Goal: Information Seeking & Learning: Check status

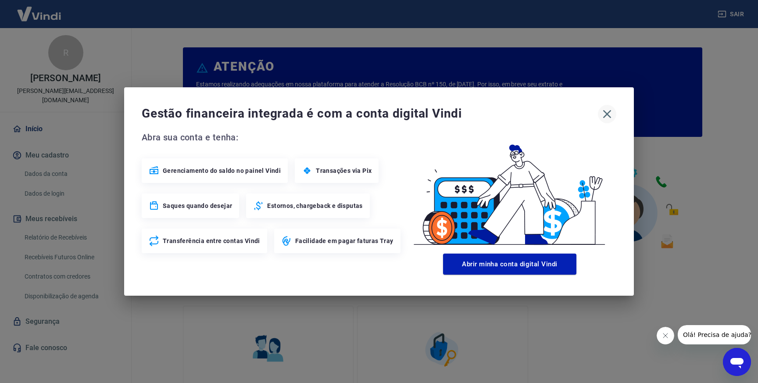
click at [603, 117] on icon "button" at bounding box center [607, 114] width 14 height 14
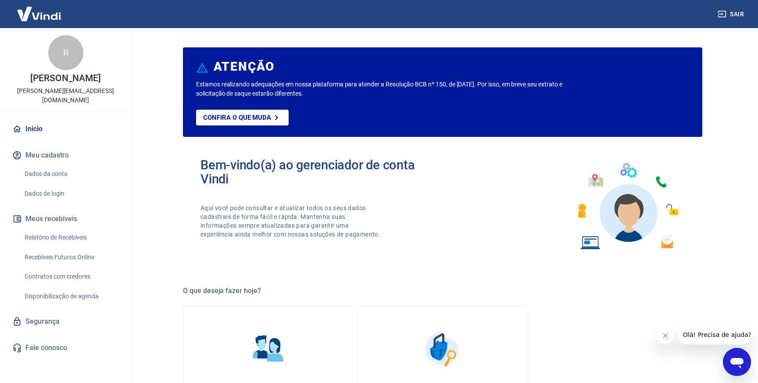
click at [60, 234] on link "Relatório de Recebíveis" at bounding box center [71, 238] width 100 height 18
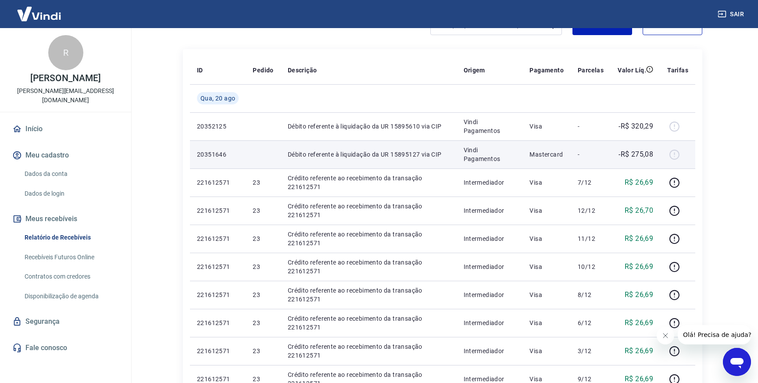
scroll to position [89, 0]
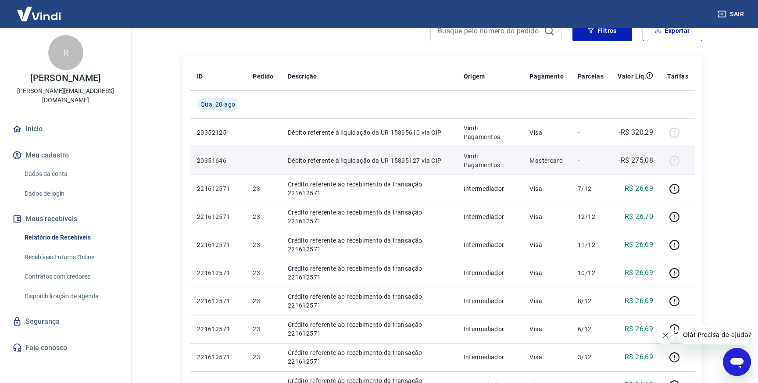
click at [324, 163] on p "Débito referente à liquidação da UR 15895127 via CIP" at bounding box center [369, 160] width 162 height 9
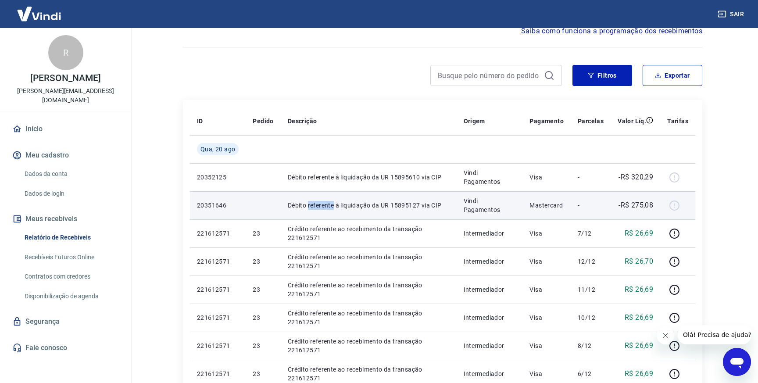
scroll to position [50, 0]
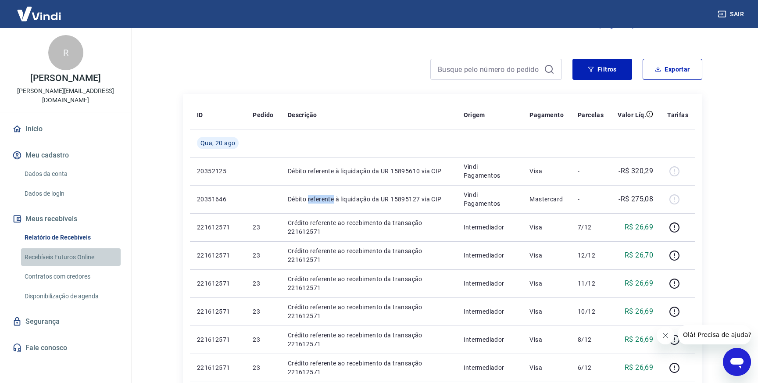
click at [66, 251] on link "Recebíveis Futuros Online" at bounding box center [71, 257] width 100 height 18
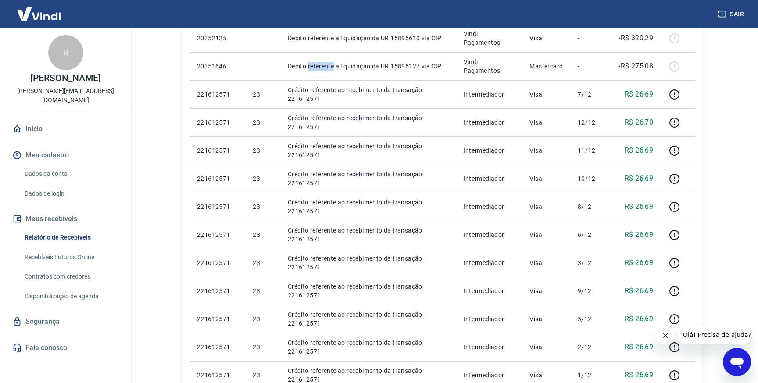
scroll to position [0, 0]
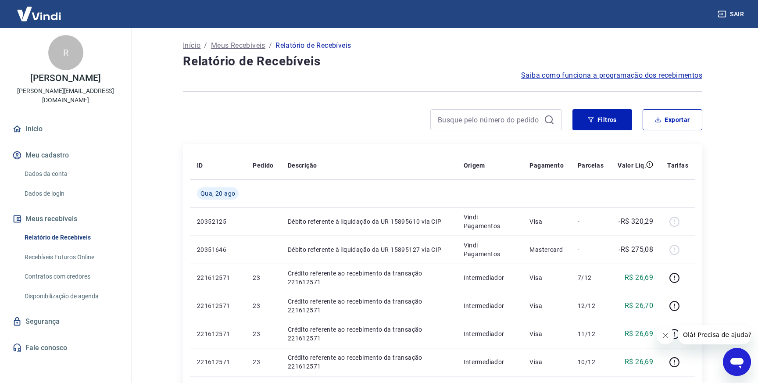
click at [54, 78] on p "[PERSON_NAME]" at bounding box center [65, 78] width 70 height 9
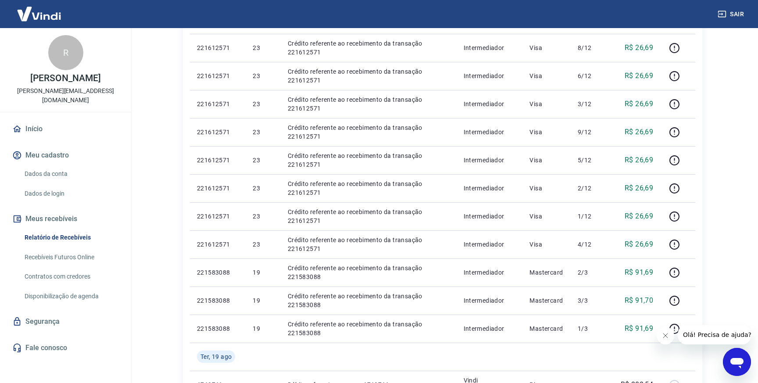
scroll to position [614, 0]
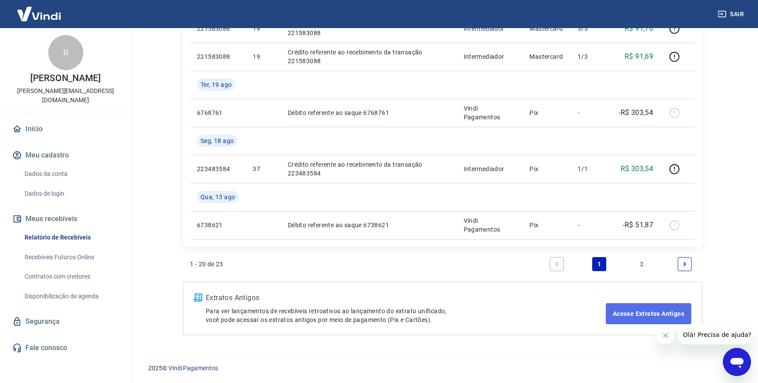
click at [617, 313] on link "Acesse Extratos Antigos" at bounding box center [649, 313] width 86 height 21
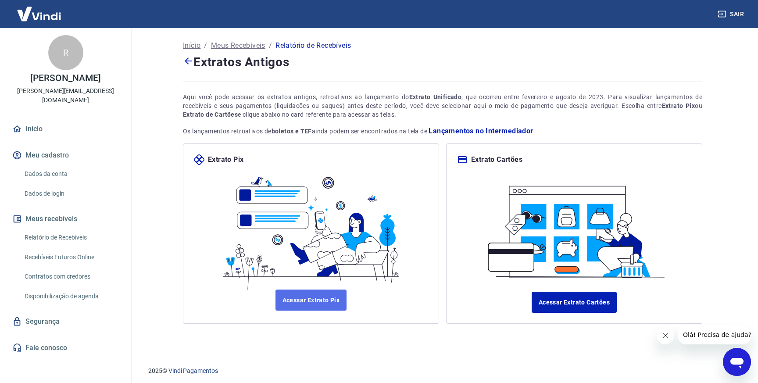
click at [327, 296] on link "Acessar Extrato Pix" at bounding box center [312, 300] width 72 height 21
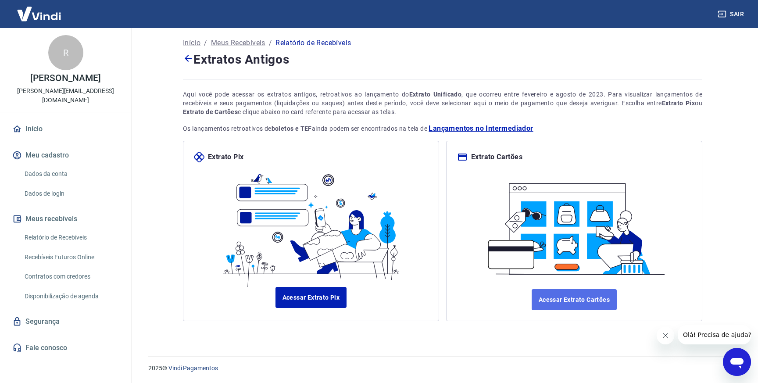
click at [553, 297] on link "Acessar Extrato Cartões" at bounding box center [574, 299] width 85 height 21
click at [71, 232] on link "Relatório de Recebíveis" at bounding box center [71, 238] width 100 height 18
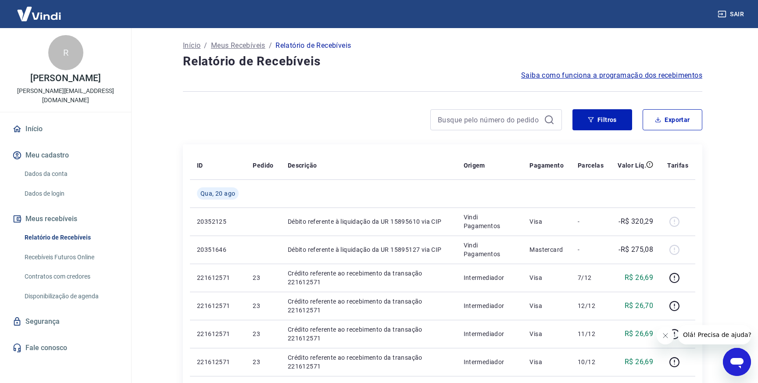
click at [73, 248] on link "Recebíveis Futuros Online" at bounding box center [71, 257] width 100 height 18
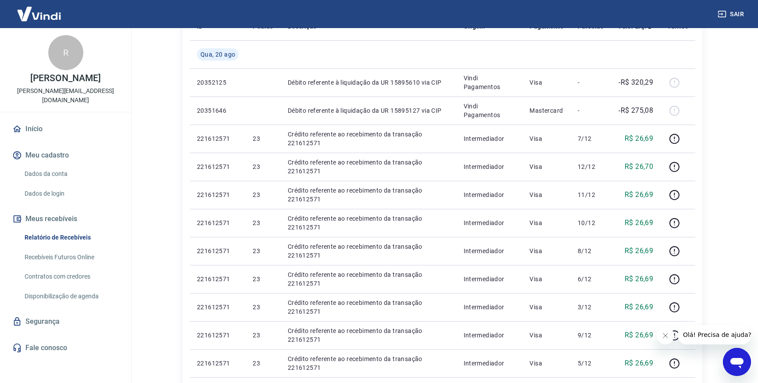
scroll to position [140, 0]
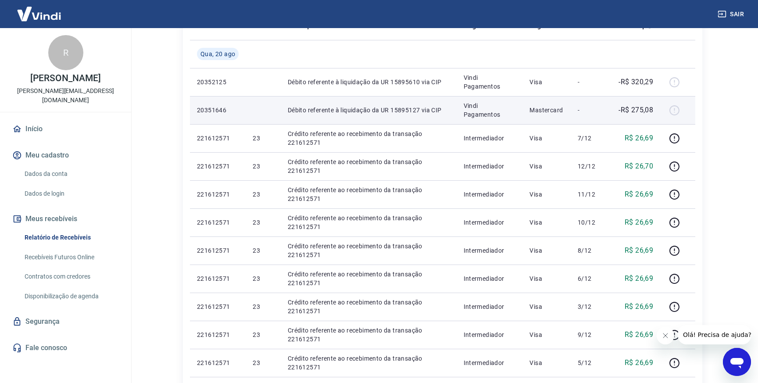
click at [392, 111] on p "Débito referente à liquidação da UR 15895127 via CIP" at bounding box center [369, 110] width 162 height 9
copy p "15895127"
drag, startPoint x: 444, startPoint y: 110, endPoint x: 258, endPoint y: 115, distance: 186.1
click at [258, 115] on tr "20351646 Débito referente à liquidação da UR 15895127 via CIP Vindi Pagamentos …" at bounding box center [442, 110] width 505 height 28
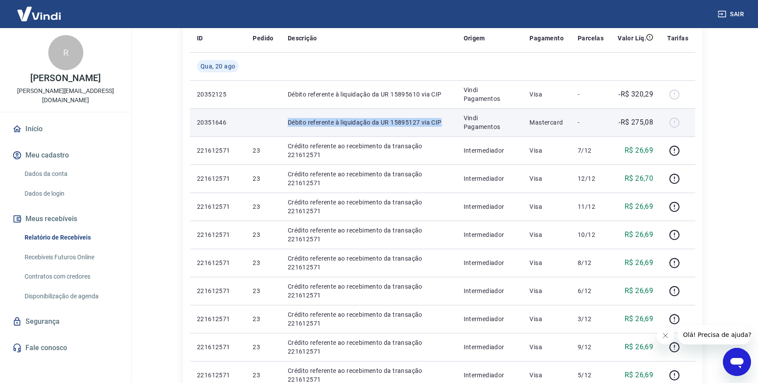
scroll to position [123, 0]
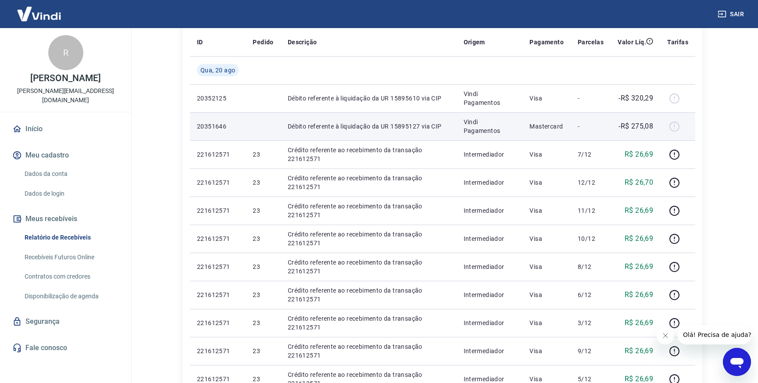
click at [676, 125] on div at bounding box center [677, 126] width 21 height 14
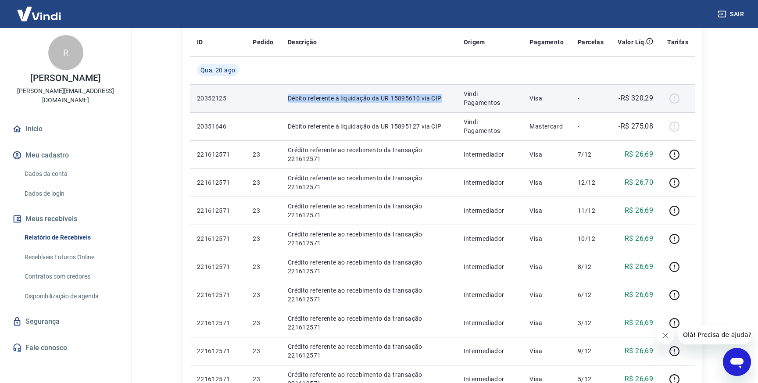
drag, startPoint x: 283, startPoint y: 99, endPoint x: 437, endPoint y: 103, distance: 153.2
click at [437, 103] on td "Débito referente à liquidação da UR 15895610 via CIP" at bounding box center [369, 98] width 176 height 28
copy p "Débito referente à liquidação da UR 15895610 via CIP"
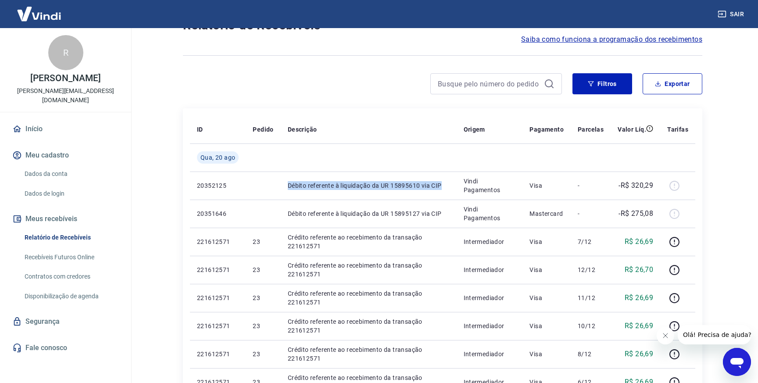
scroll to position [0, 0]
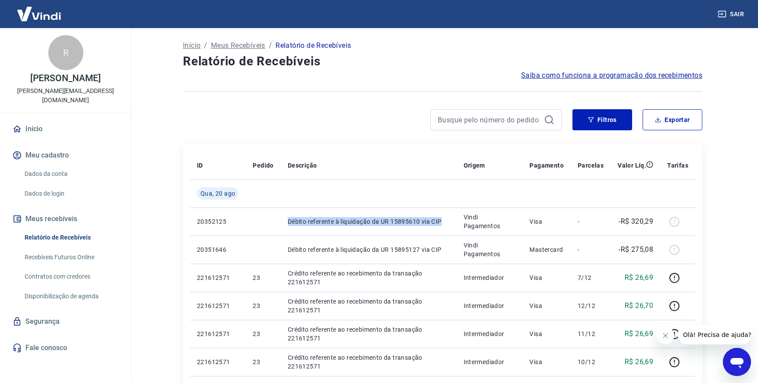
click at [571, 79] on span "Saiba como funciona a programação dos recebimentos" at bounding box center [611, 75] width 181 height 11
click at [64, 166] on link "Dados da conta" at bounding box center [71, 174] width 100 height 18
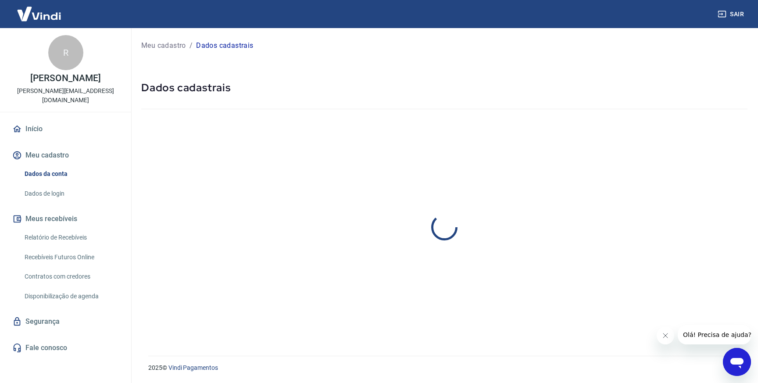
select select "PR"
select select "business"
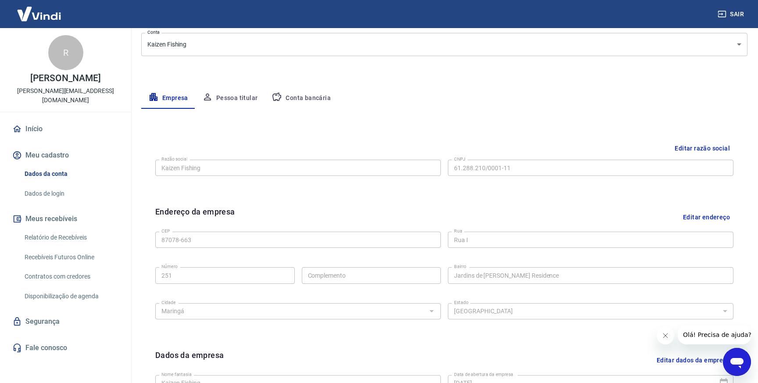
scroll to position [119, 0]
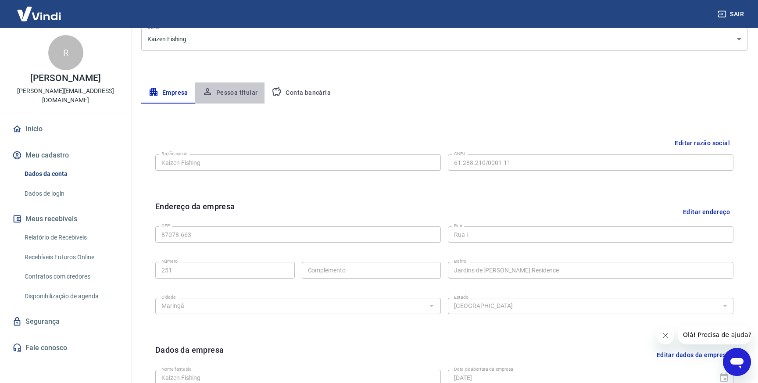
click at [242, 99] on button "Pessoa titular" at bounding box center [230, 92] width 70 height 21
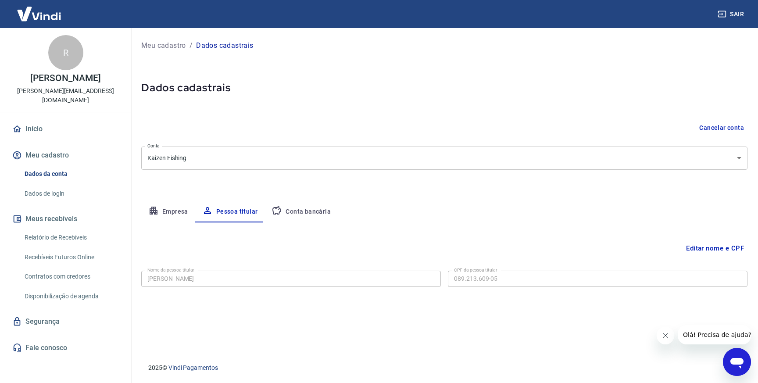
click at [287, 210] on button "Conta bancária" at bounding box center [301, 211] width 73 height 21
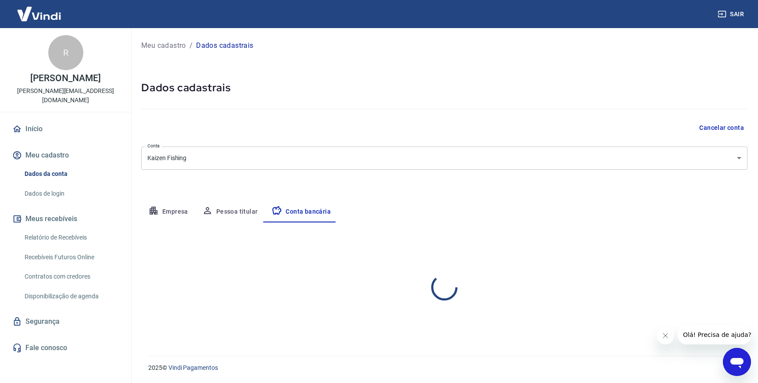
select select "1"
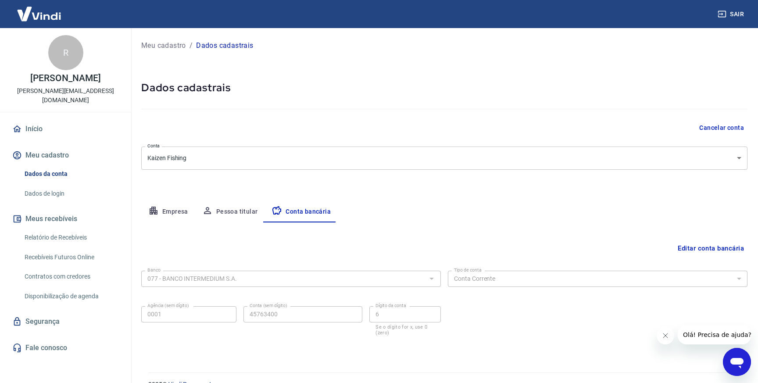
scroll to position [17, 0]
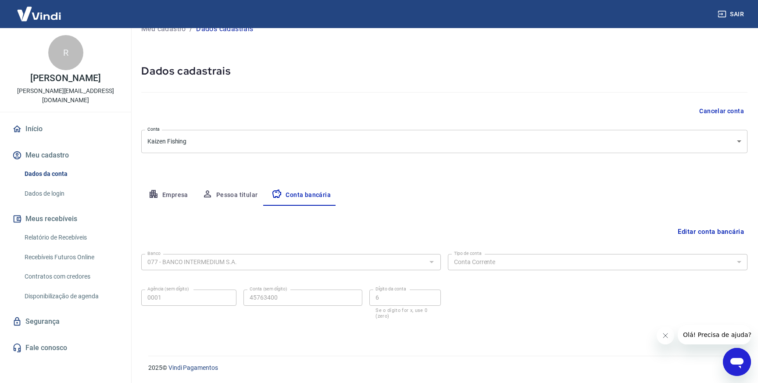
click at [69, 229] on link "Relatório de Recebíveis" at bounding box center [71, 238] width 100 height 18
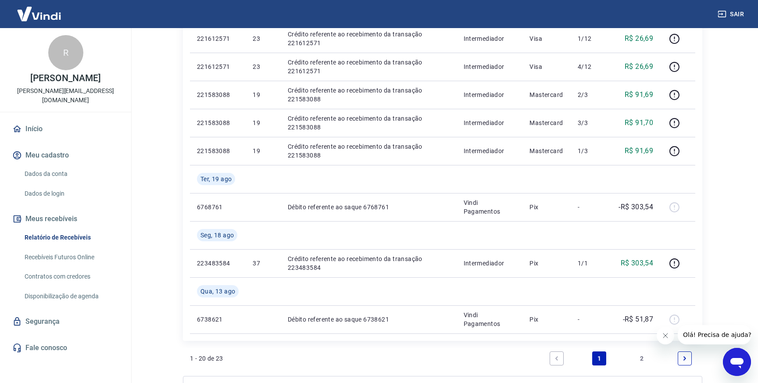
scroll to position [614, 0]
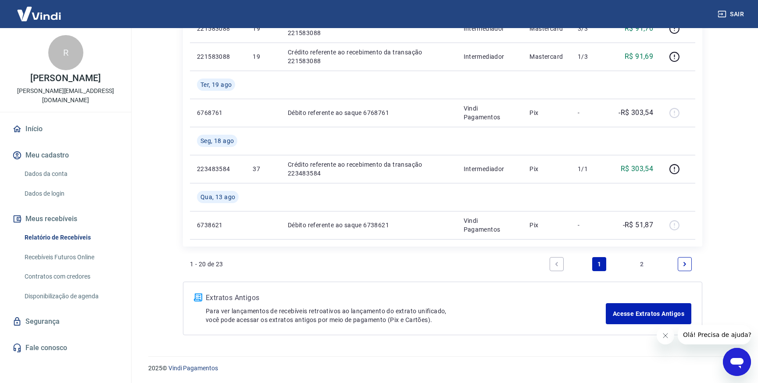
click at [50, 338] on link "Fale conosco" at bounding box center [66, 347] width 110 height 19
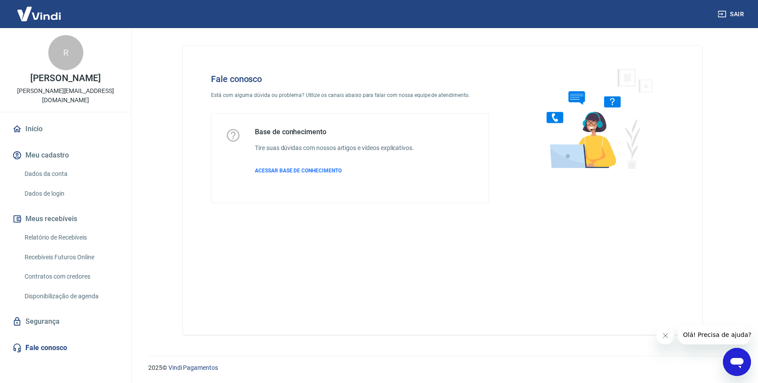
click at [59, 295] on link "Disponibilização de agenda" at bounding box center [71, 296] width 100 height 18
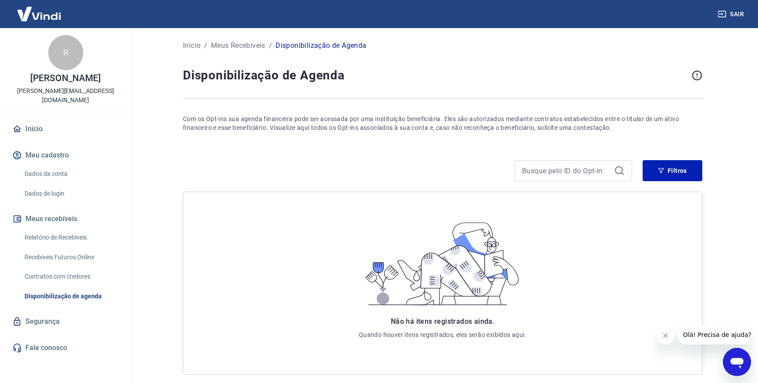
click at [61, 165] on link "Dados da conta" at bounding box center [71, 174] width 100 height 18
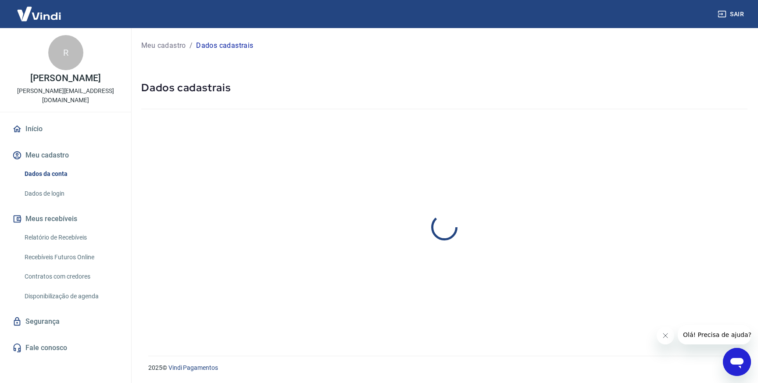
select select "PR"
select select "business"
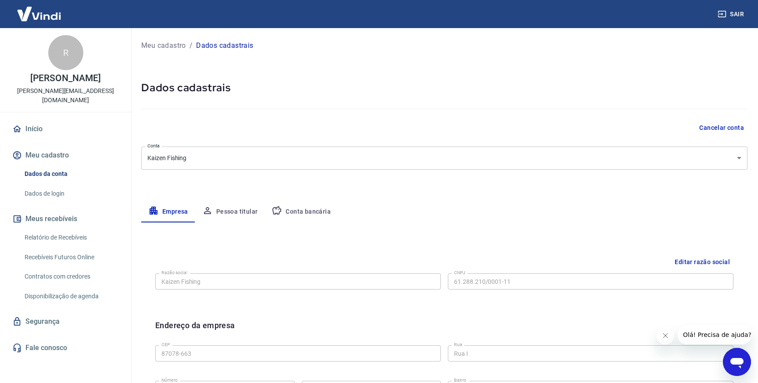
click at [49, 124] on link "Início" at bounding box center [66, 128] width 110 height 19
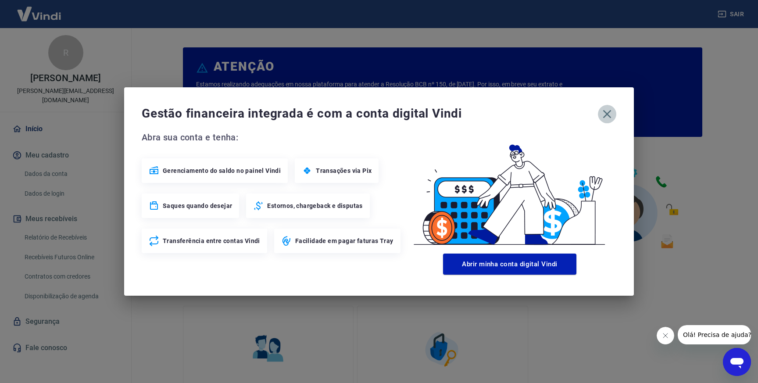
click at [609, 110] on icon "button" at bounding box center [607, 114] width 14 height 14
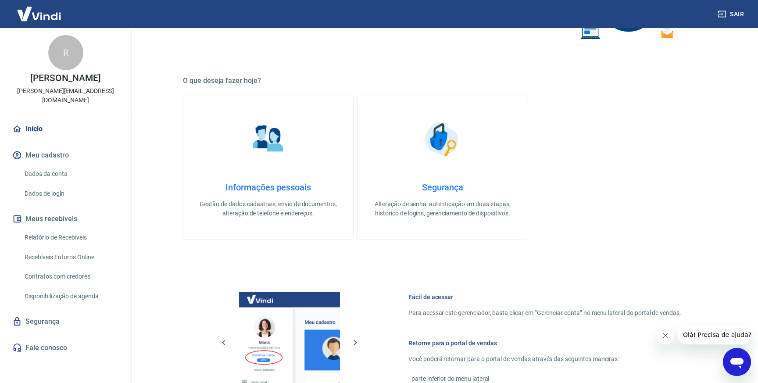
scroll to position [392, 0]
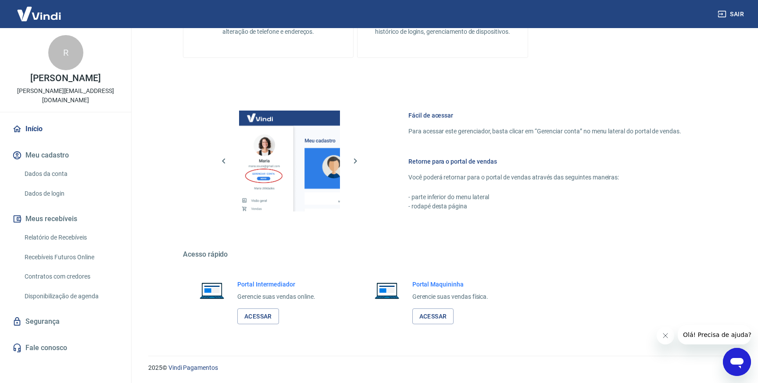
click at [49, 148] on button "Meu cadastro" at bounding box center [66, 155] width 110 height 19
click at [50, 165] on link "Dados da conta" at bounding box center [71, 174] width 100 height 18
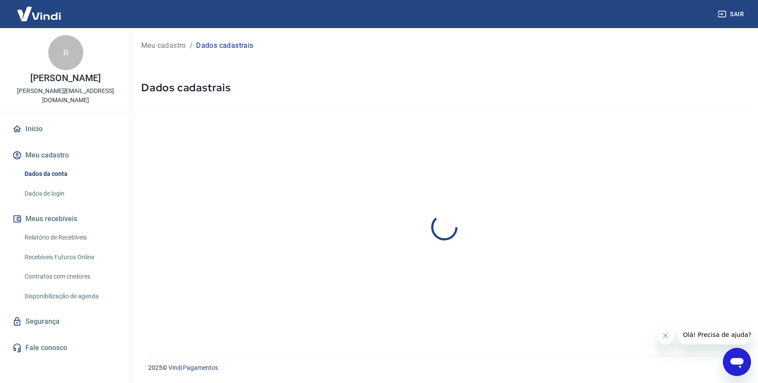
select select "PR"
select select "business"
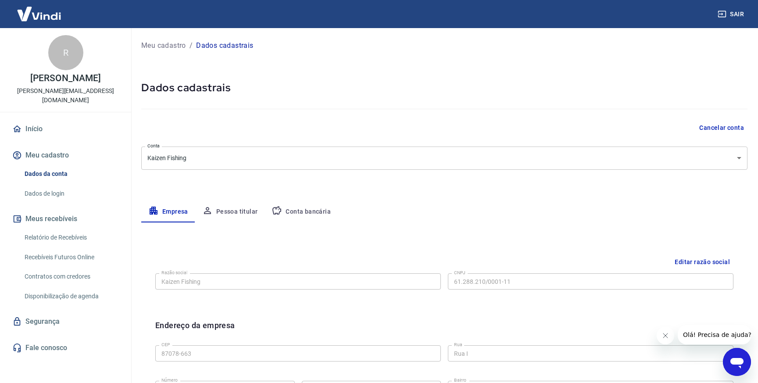
click at [61, 63] on div "R" at bounding box center [65, 52] width 35 height 35
click at [167, 43] on p "Meu cadastro" at bounding box center [163, 45] width 45 height 11
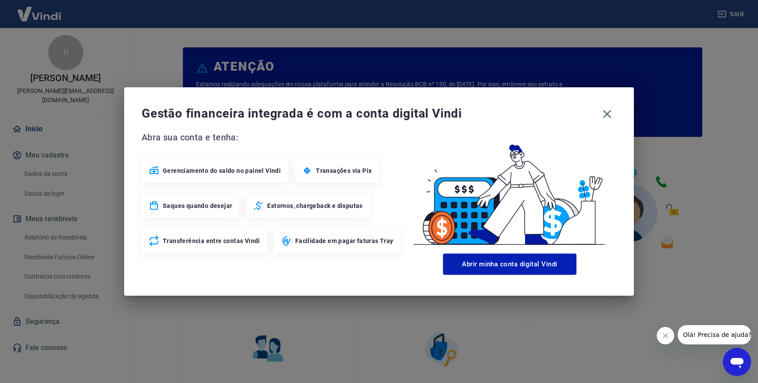
click at [39, 18] on div "Gestão financeira integrada é com a conta digital Vindi Abra sua conta e tenha:…" at bounding box center [379, 191] width 758 height 383
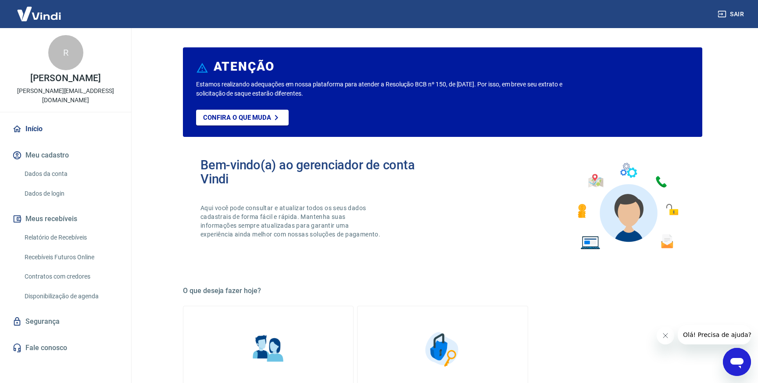
click at [39, 18] on img at bounding box center [39, 13] width 57 height 27
click at [42, 17] on img at bounding box center [39, 13] width 57 height 27
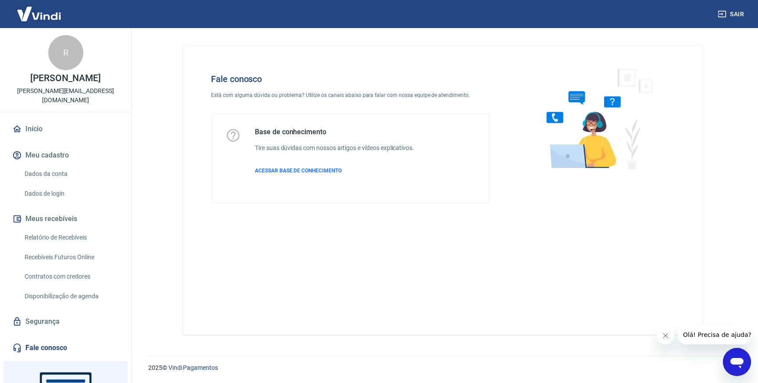
click at [737, 357] on icon "Open messaging window" at bounding box center [737, 362] width 16 height 16
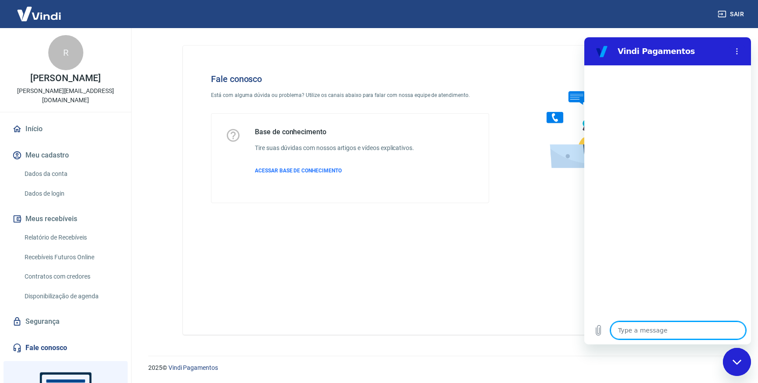
type textarea "g"
type textarea "x"
type textarea "gi"
type textarea "x"
type textarea "gis"
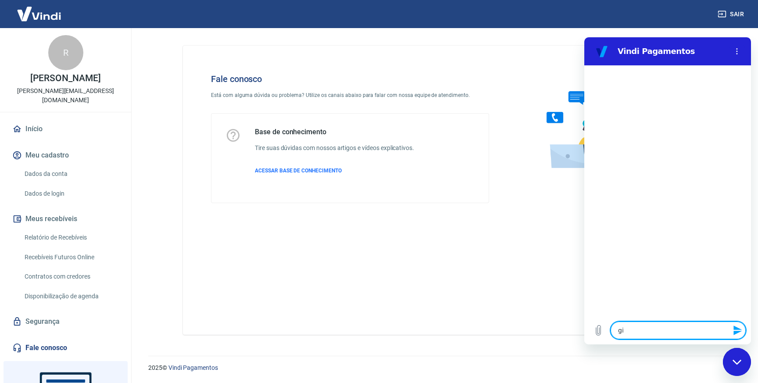
type textarea "x"
type textarea "gist"
type textarea "x"
type textarea "gista"
type textarea "x"
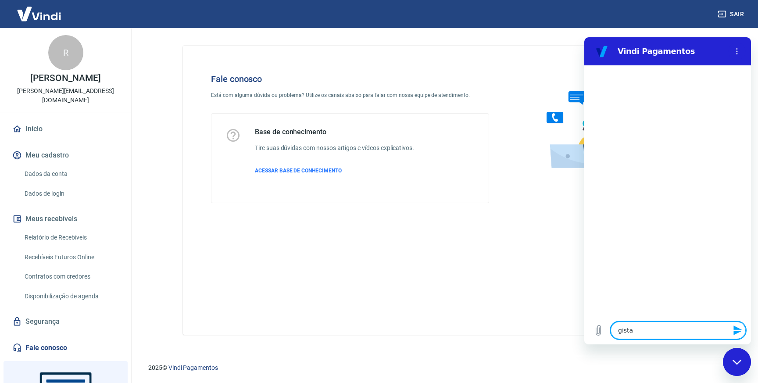
type textarea "gistar"
type textarea "x"
type textarea "gista"
type textarea "x"
type textarea "gist"
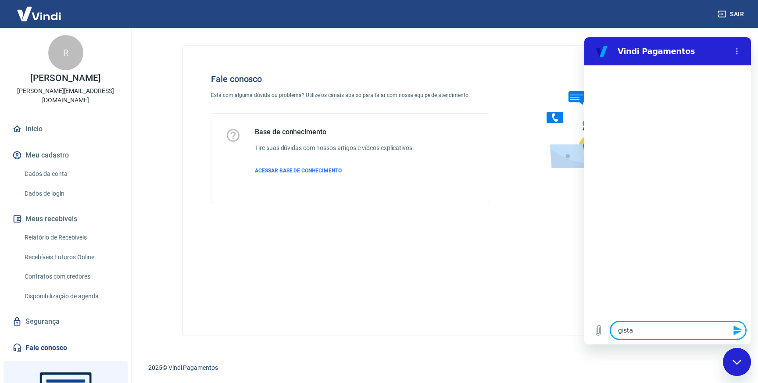
type textarea "x"
type textarea "gis"
type textarea "x"
type textarea "gi"
type textarea "x"
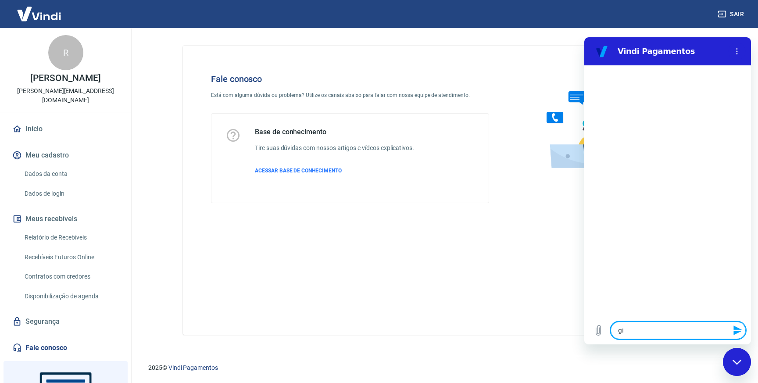
type textarea "g"
type textarea "x"
type textarea "go"
type textarea "x"
type textarea "gos"
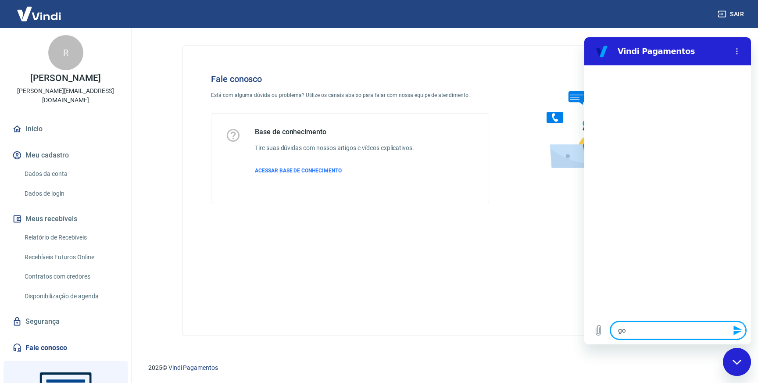
type textarea "x"
type textarea "gost"
type textarea "x"
type textarea "gosta"
type textarea "x"
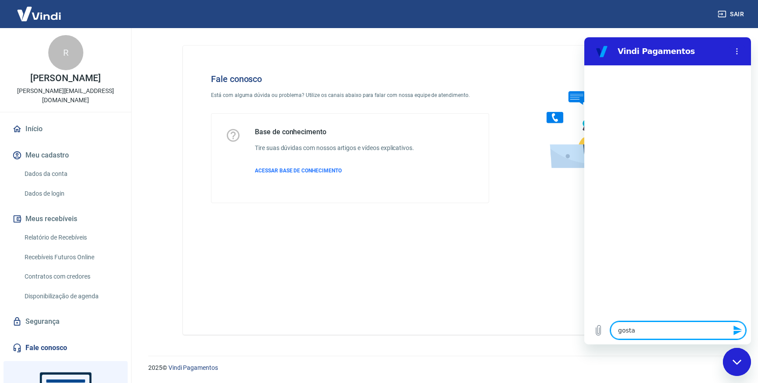
type textarea "gostar"
type textarea "x"
type textarea "gostari"
type textarea "x"
type textarea "gostaria"
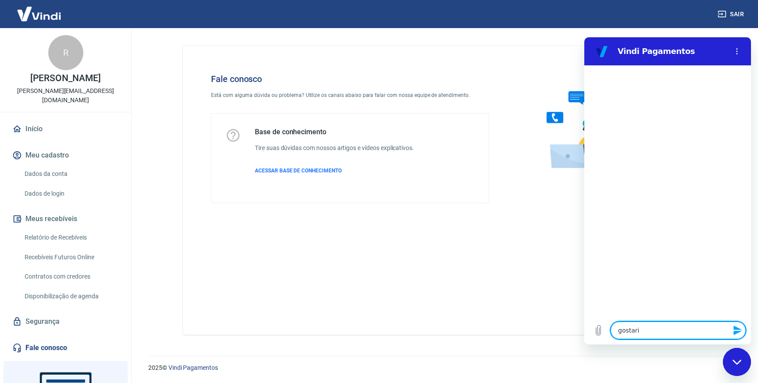
type textarea "x"
type textarea "gostaria"
type textarea "x"
type textarea "gostaria d"
type textarea "x"
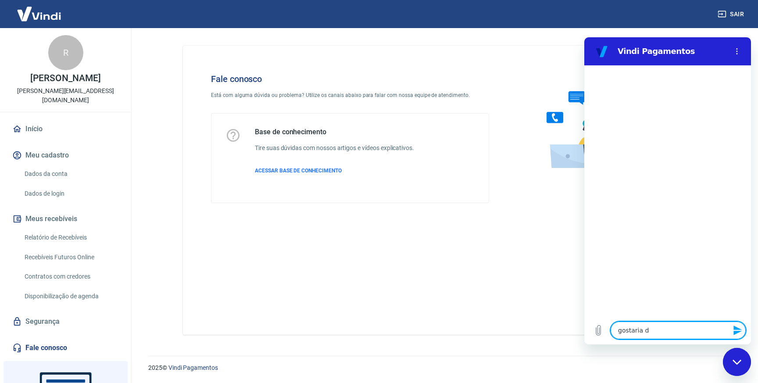
type textarea "gostaria de"
type textarea "x"
type textarea "gostaria de"
type textarea "x"
type textarea "gostaria de s"
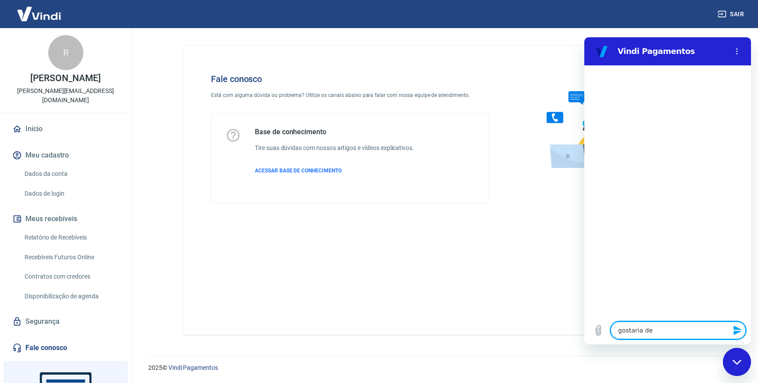
type textarea "x"
type textarea "gostaria de sa"
type textarea "x"
type textarea "gostaria de sab"
type textarea "x"
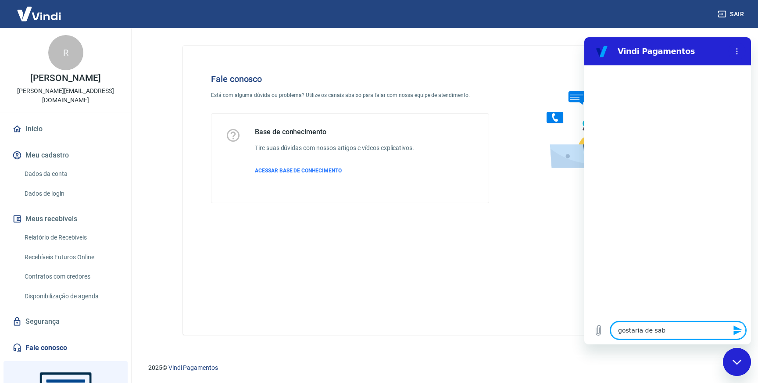
type textarea "gostaria de sabe"
type textarea "x"
type textarea "gostaria de saber"
type textarea "x"
type textarea "gostaria de saber"
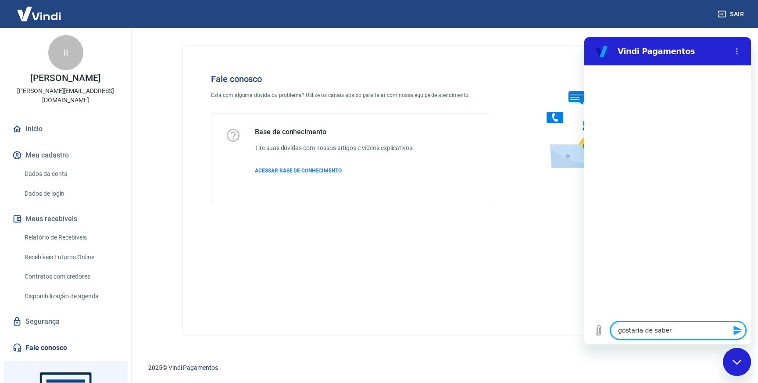
type textarea "x"
type textarea "gostaria de saber o"
type textarea "x"
type textarea "gostaria de saber o"
type textarea "x"
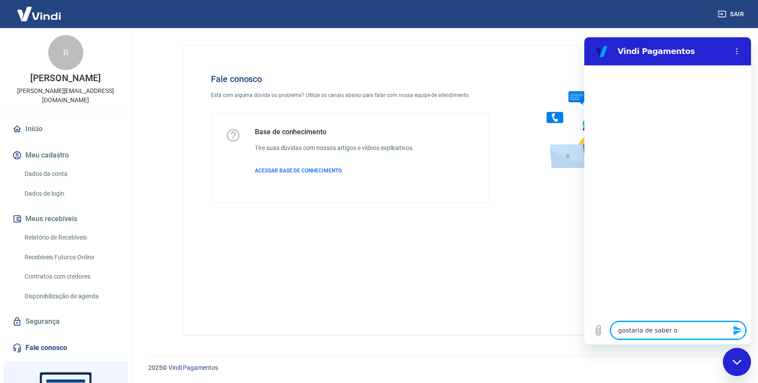
type textarea "gostaria de saber o p"
type textarea "x"
type textarea "gostaria de saber o pq"
type textarea "x"
type textarea "gostaria de saber o pq"
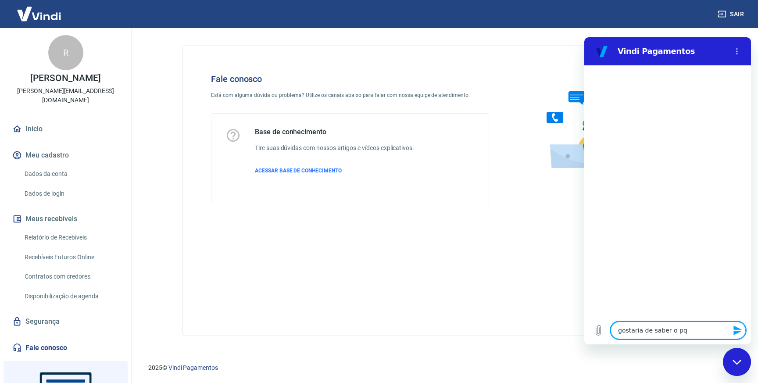
type textarea "x"
type textarea "gostaria de saber o pq n"
type textarea "x"
type textarea "gostaria de saber o pq"
type textarea "x"
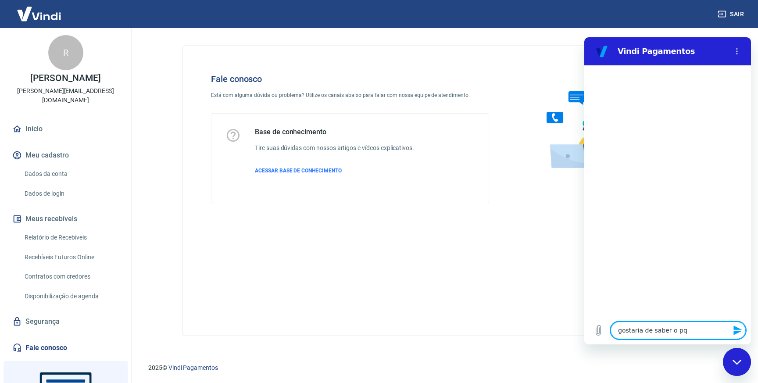
type textarea "gostaria de saber o pq n"
type textarea "x"
type textarea "gostaria de saber o pq na"
type textarea "x"
type textarea "gostaria de saber o pq nao"
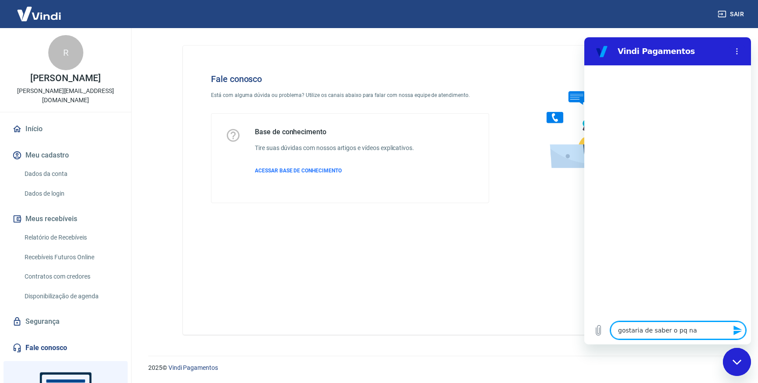
type textarea "x"
type textarea "gostaria de saber o pq nao"
type textarea "x"
type textarea "gostaria de saber o pq nao t"
type textarea "x"
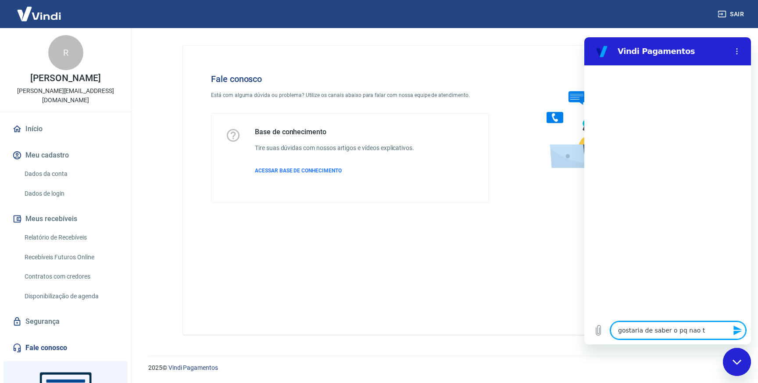
type textarea "gostaria de saber o pq nao te"
type textarea "x"
type textarea "gostaria de saber o pq nao ten"
type textarea "x"
type textarea "gostaria de saber o pq nao tenh"
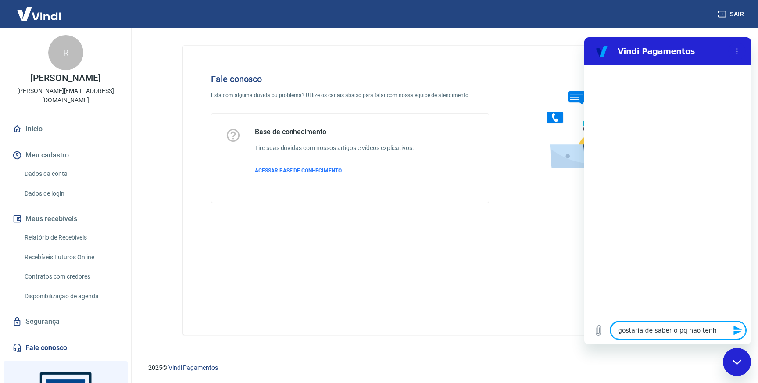
type textarea "x"
type textarea "gostaria de saber o pq nao tenho"
type textarea "x"
type textarea "gostaria de saber o pq nao tenho"
type textarea "x"
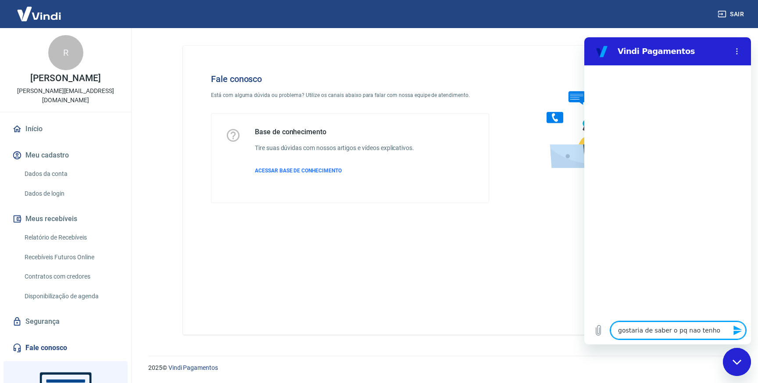
type textarea "gostaria de saber o pq nao tenho s"
type textarea "x"
type textarea "gostaria de saber o pq nao tenho sa"
type textarea "x"
type textarea "gostaria de saber o pq nao tenho sal"
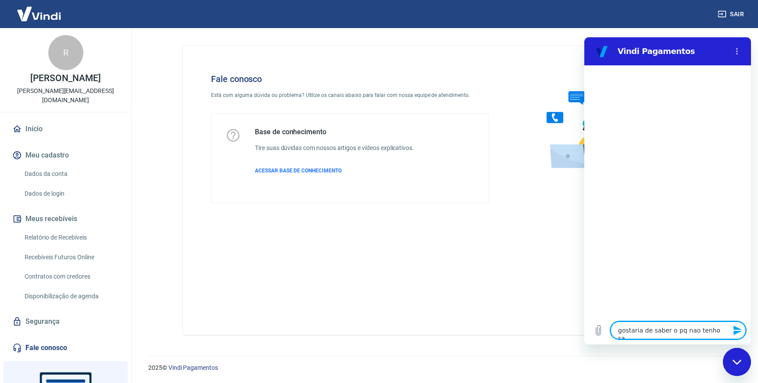
type textarea "x"
type textarea "gostaria de saber o pq nao tenho sald"
type textarea "x"
type textarea "gostaria de saber o pq nao tenho saldo"
type textarea "x"
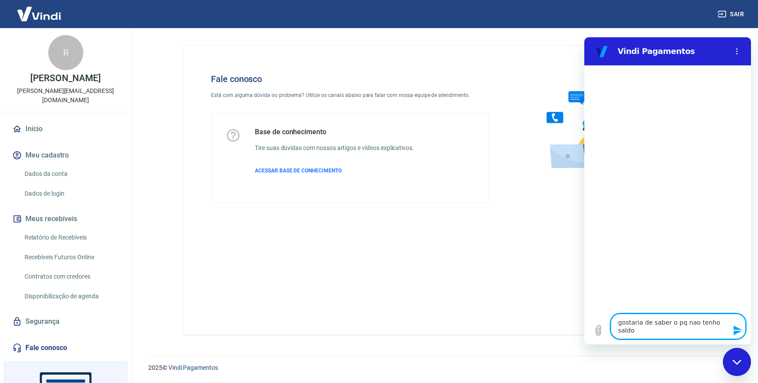
type textarea "gostaria de saber o pq nao tenho saldo"
type textarea "x"
type textarea "gostaria de saber o pq nao tenho saldo n"
type textarea "x"
type textarea "gostaria de saber o pq nao tenho saldo na"
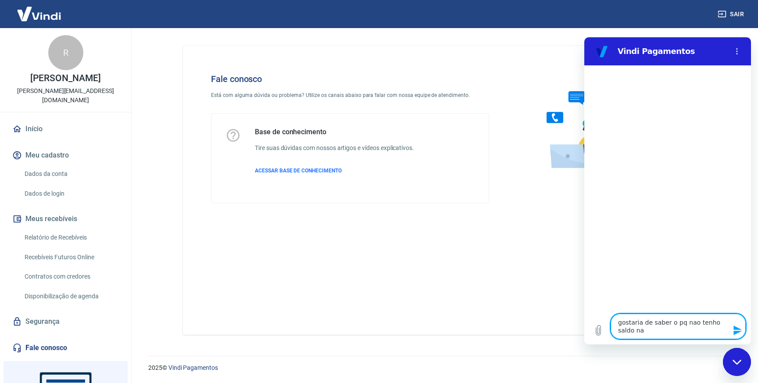
type textarea "x"
type textarea "gostaria de saber o pq nao tenho saldo na"
type textarea "x"
type textarea "gostaria de saber o pq nao tenho saldo na m"
type textarea "x"
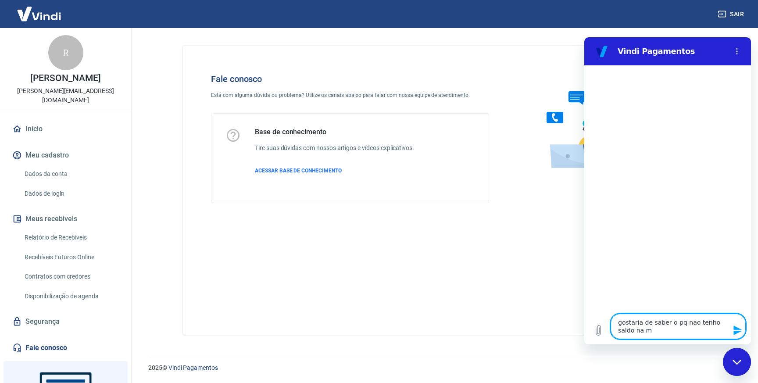
type textarea "gostaria de saber o pq nao tenho saldo na mi"
type textarea "x"
type textarea "gostaria de saber o pq nao tenho saldo na min"
type textarea "x"
type textarea "gostaria de saber o pq nao tenho saldo na minh"
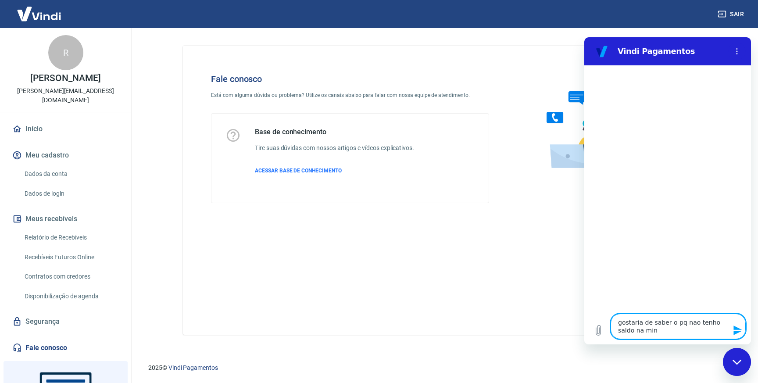
type textarea "x"
type textarea "gostaria de saber o pq nao tenho saldo na minha"
type textarea "x"
type textarea "gostaria de saber o pq nao tenho saldo na minha"
type textarea "x"
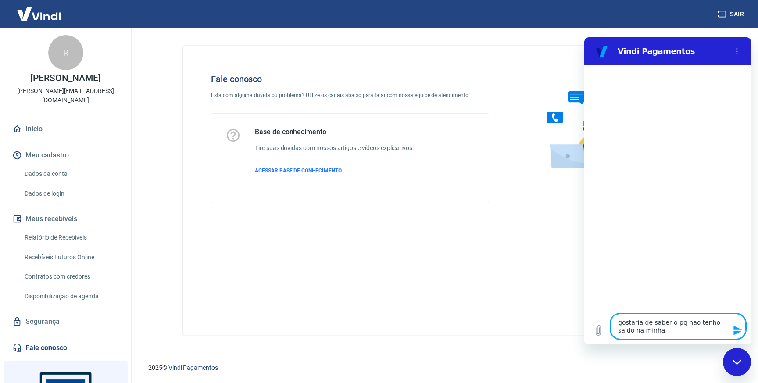
type textarea "gostaria de saber o pq nao tenho saldo na minha c"
type textarea "x"
type textarea "gostaria de saber o pq nao tenho saldo na minha co"
type textarea "x"
type textarea "gostaria de saber o pq nao tenho saldo na minha con"
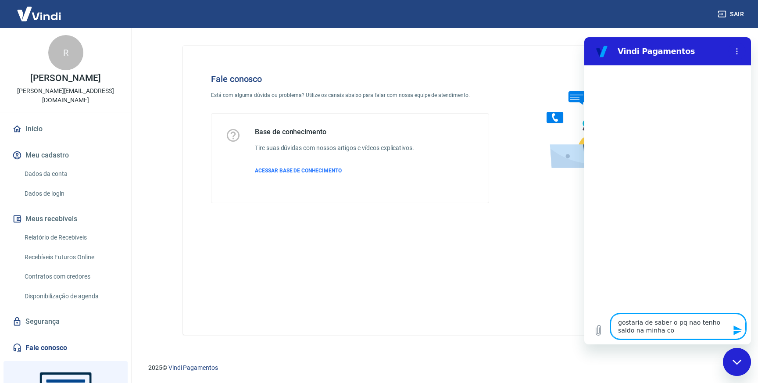
type textarea "x"
type textarea "gostaria de saber o pq nao tenho saldo na minha cont"
type textarea "x"
type textarea "gostaria de saber o pq nao tenho saldo na minha conta"
type textarea "x"
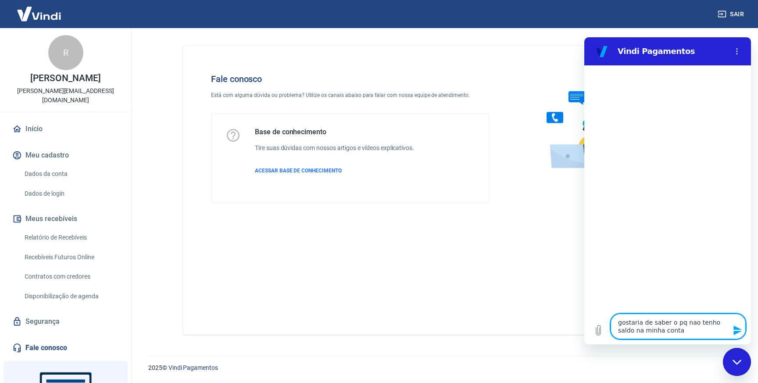
type textarea "gostaria de saber o pq nao tenho saldo na minha conta"
type textarea "x"
type textarea "gostaria de saber o pq nao tenho saldo na minha conta v"
type textarea "x"
type textarea "gostaria de saber o pq nao tenho saldo na minha conta vi"
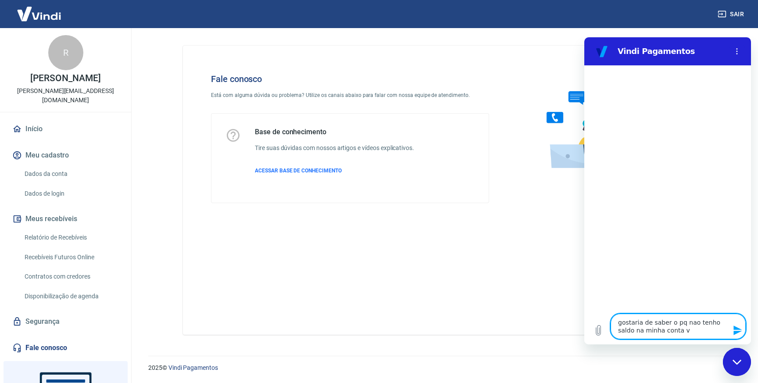
type textarea "x"
type textarea "gostaria de saber o pq nao tenho saldo na minha conta vin"
type textarea "x"
type textarea "gostaria de saber o pq nao tenho saldo na minha conta vind"
type textarea "x"
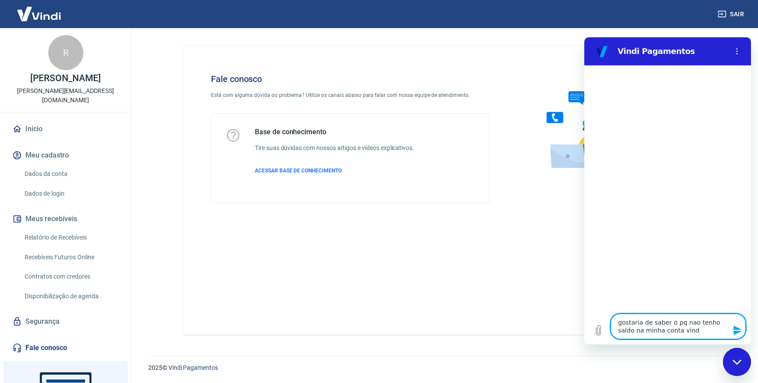
type textarea "gostaria de saber o pq nao tenho saldo na minha conta vindi"
type textarea "x"
type textarea "gostaria de saber o pq nao tenho saldo na minha conta vindi?"
type textarea "x"
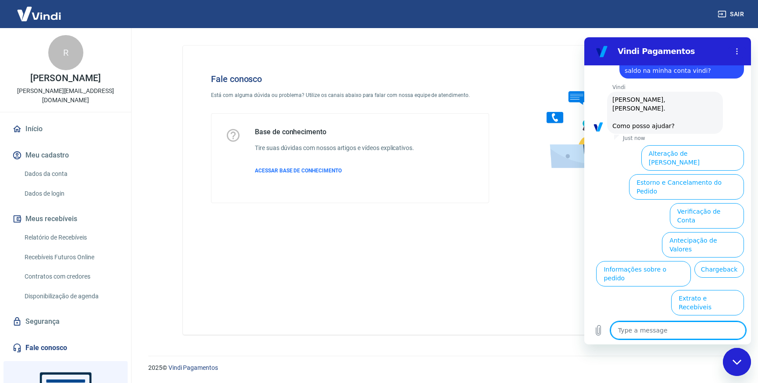
scroll to position [29, 0]
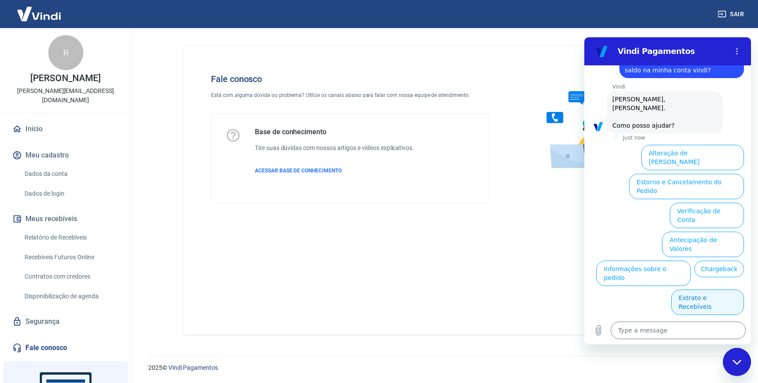
click at [696, 290] on button "Extrato e Recebíveis" at bounding box center [707, 302] width 73 height 25
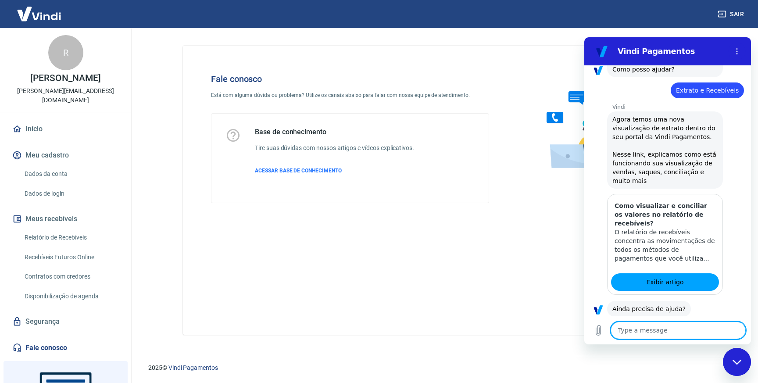
scroll to position [107, 0]
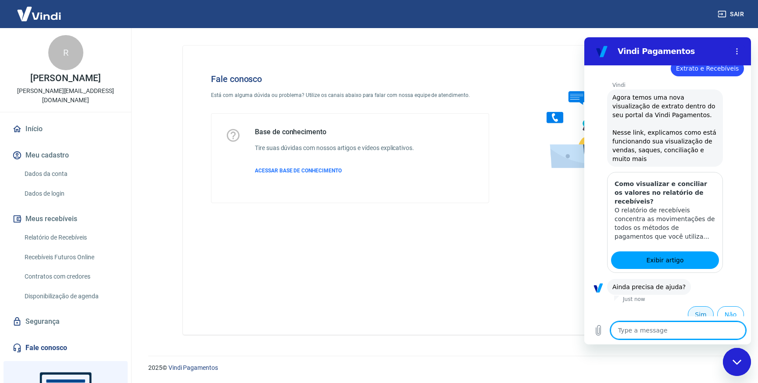
click at [697, 308] on button "Sim" at bounding box center [701, 314] width 26 height 17
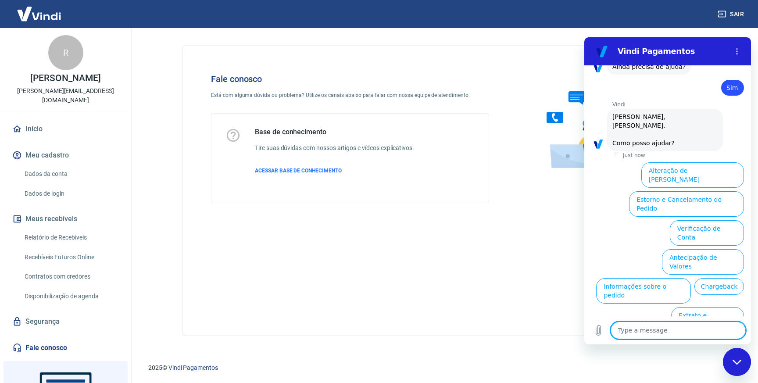
scroll to position [337, 0]
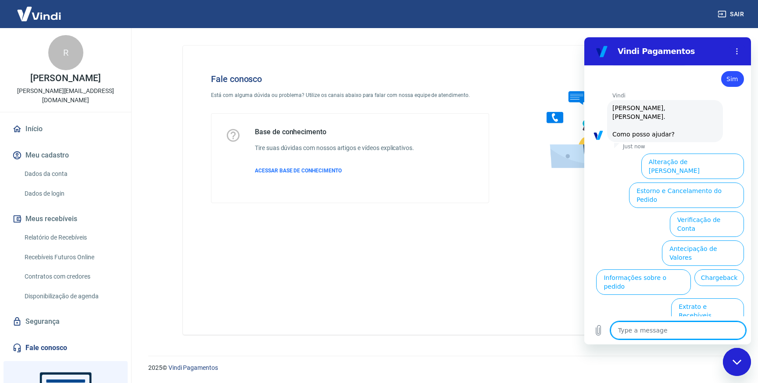
click at [712, 22] on div "Sair" at bounding box center [379, 14] width 758 height 28
click at [743, 369] on div "Close messaging window" at bounding box center [737, 362] width 26 height 26
type textarea "x"
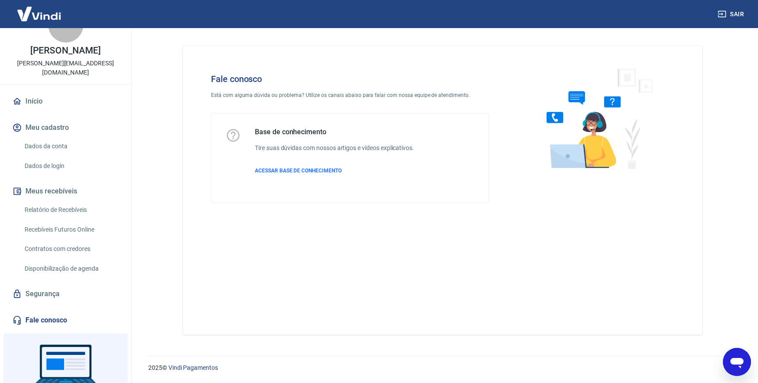
scroll to position [75, 0]
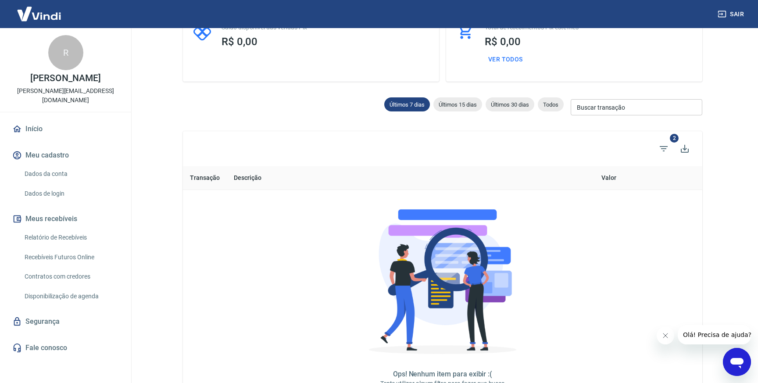
scroll to position [82, 0]
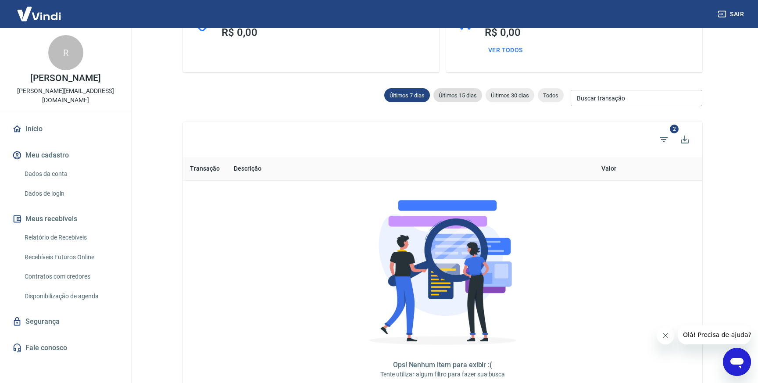
click at [459, 89] on div "Últimos 15 dias" at bounding box center [457, 95] width 49 height 14
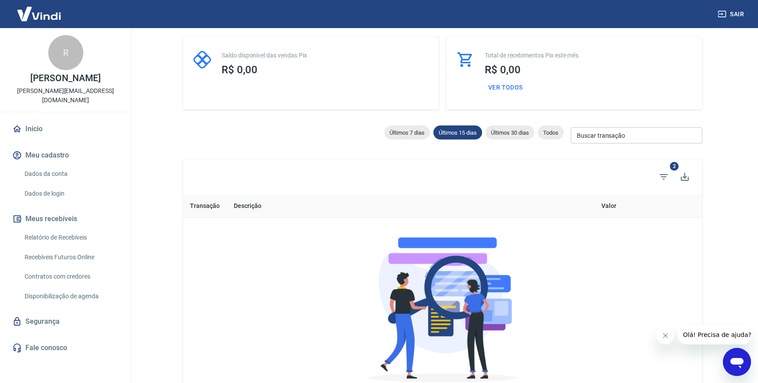
scroll to position [73, 0]
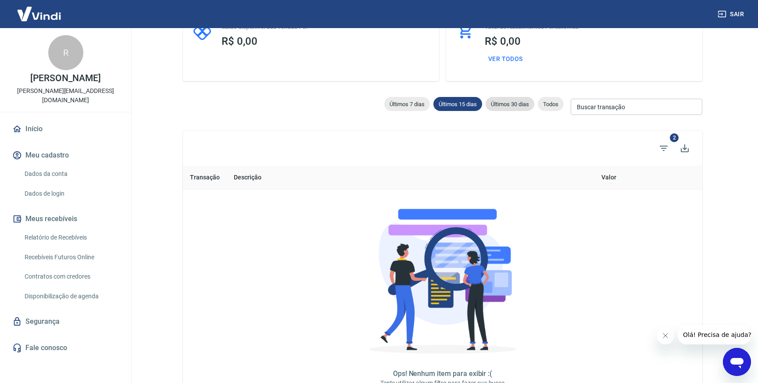
click at [490, 110] on div "Últimos 30 dias" at bounding box center [510, 104] width 49 height 14
type input "26/07/2025"
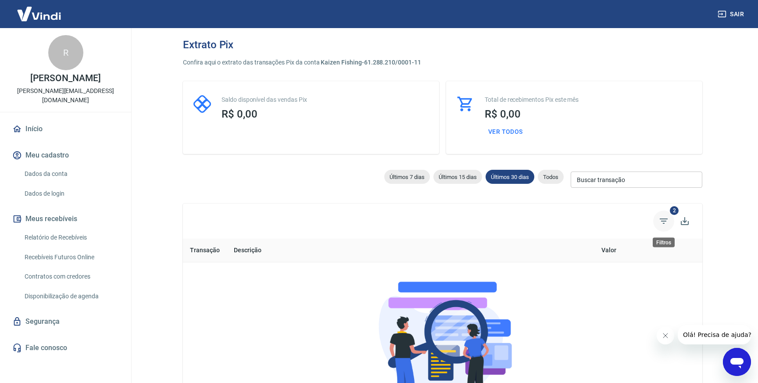
click at [666, 212] on span "Filtros" at bounding box center [663, 221] width 21 height 21
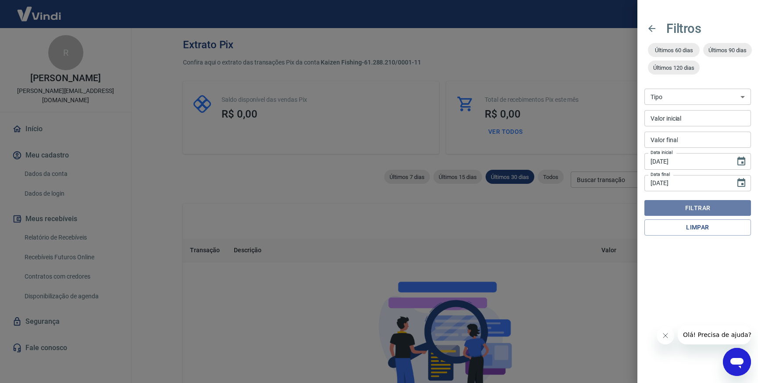
click at [659, 212] on button "Filtrar" at bounding box center [698, 208] width 107 height 16
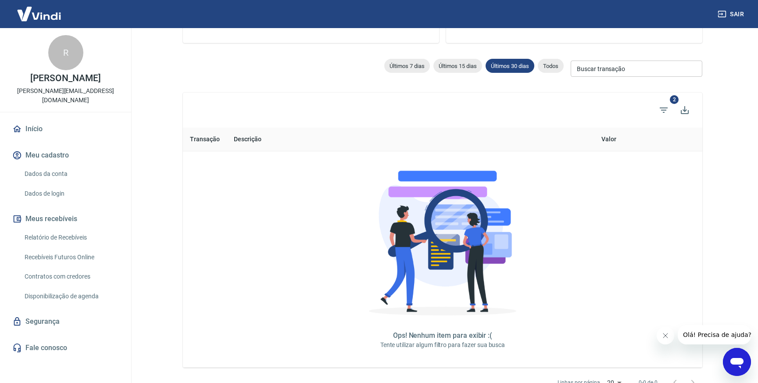
scroll to position [100, 0]
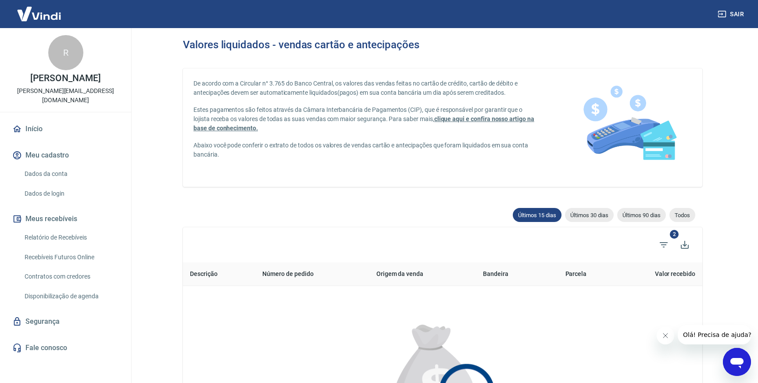
click at [49, 18] on img at bounding box center [39, 13] width 57 height 27
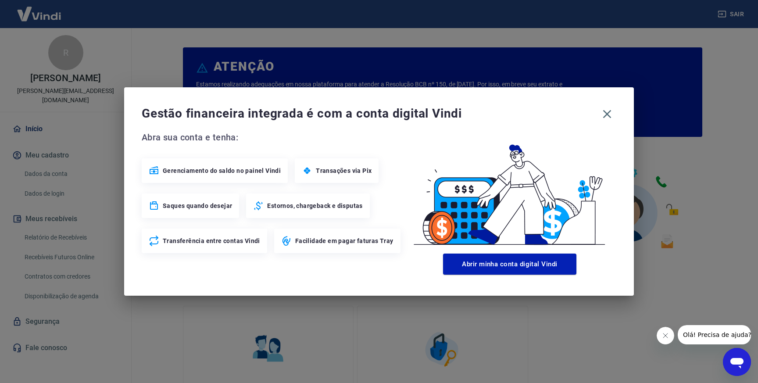
click at [49, 18] on div "Gestão financeira integrada é com a conta digital Vindi Abra sua conta e tenha:…" at bounding box center [379, 191] width 758 height 383
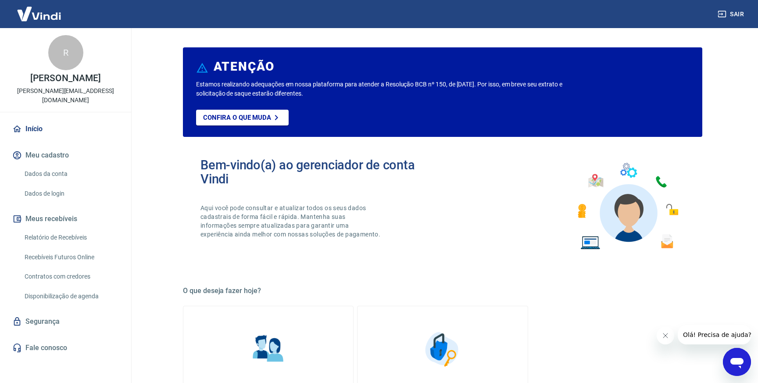
click at [57, 165] on link "Dados da conta" at bounding box center [71, 174] width 100 height 18
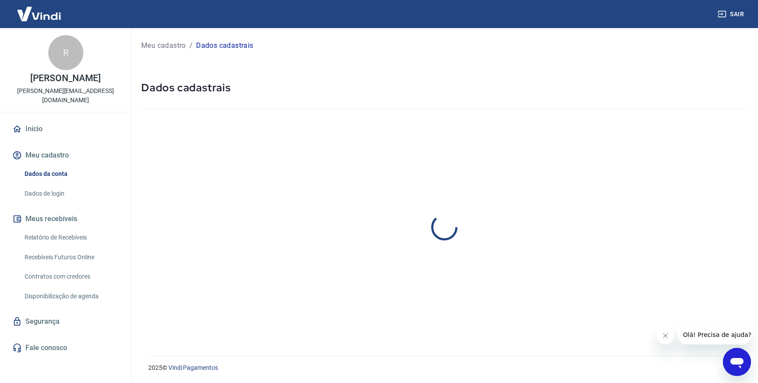
select select "PR"
select select "business"
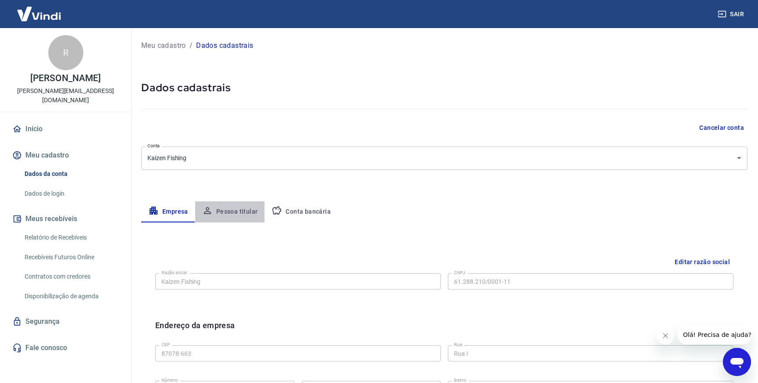
click at [252, 211] on button "Pessoa titular" at bounding box center [230, 211] width 70 height 21
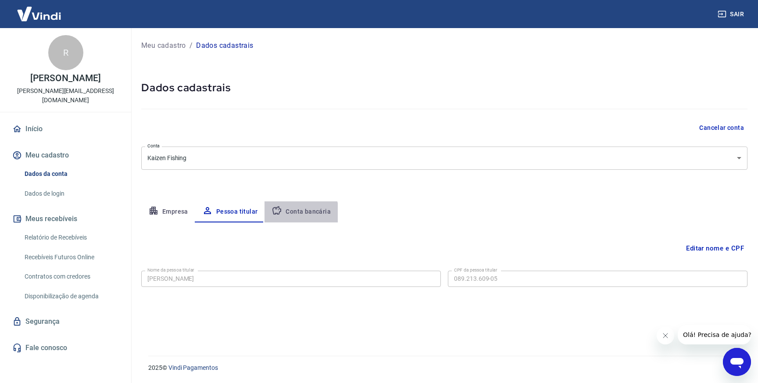
click at [292, 217] on button "Conta bancária" at bounding box center [301, 211] width 73 height 21
select select "1"
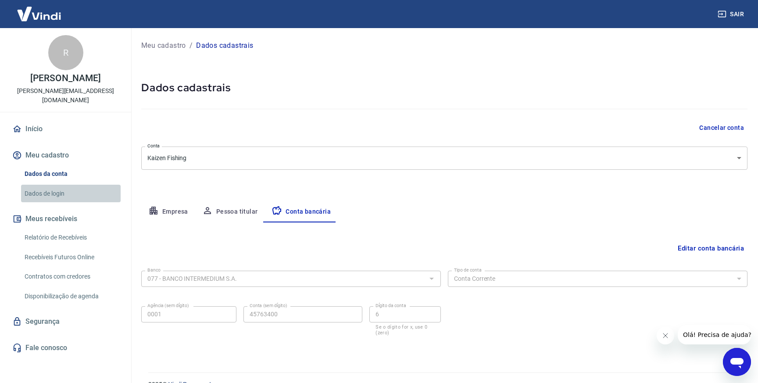
click at [45, 186] on link "Dados de login" at bounding box center [71, 194] width 100 height 18
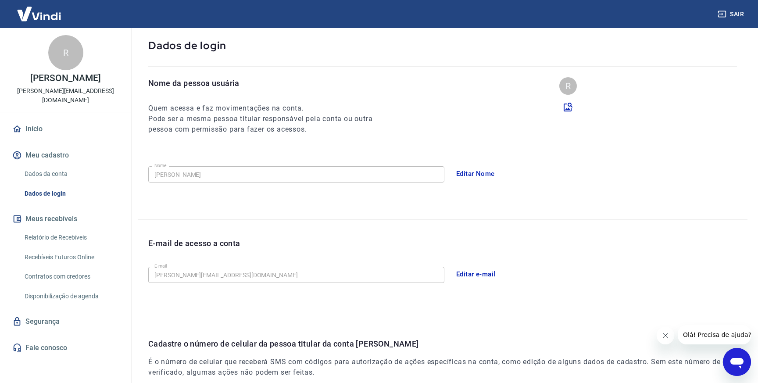
scroll to position [50, 0]
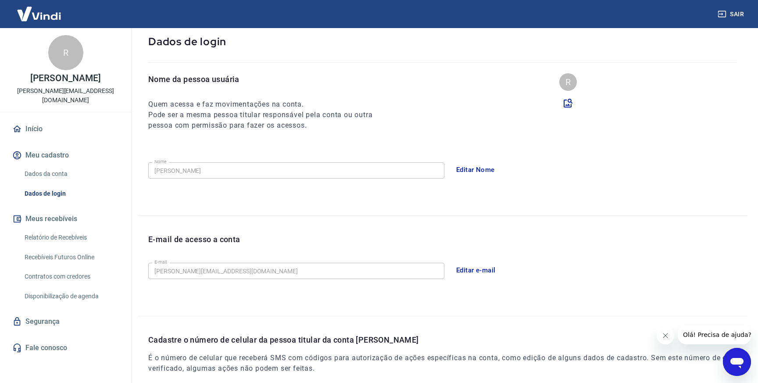
click at [69, 229] on link "Relatório de Recebíveis" at bounding box center [71, 238] width 100 height 18
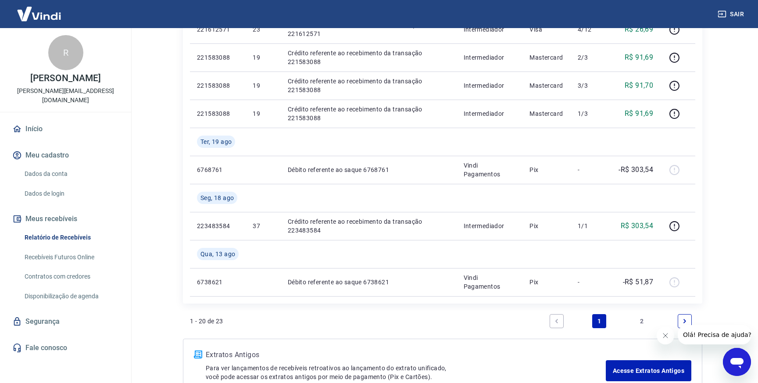
scroll to position [555, 0]
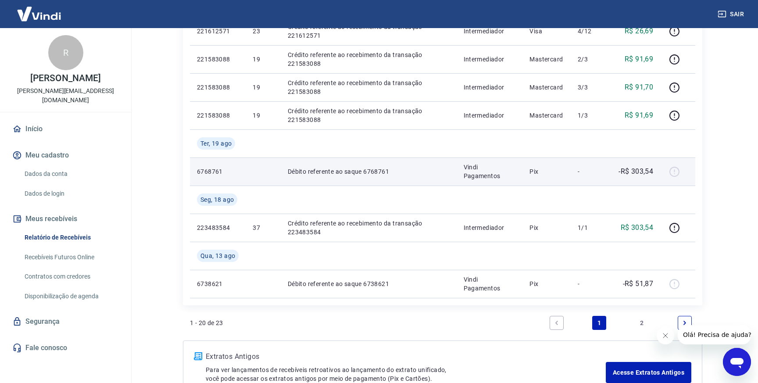
click at [380, 171] on p "Débito referente ao saque 6768761" at bounding box center [369, 171] width 162 height 9
copy p "6768761"
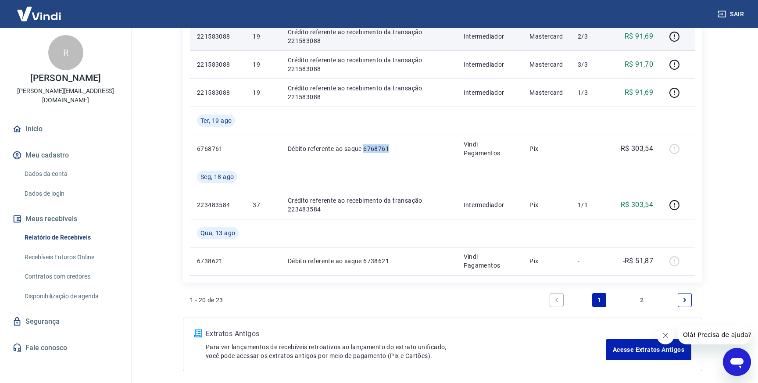
scroll to position [614, 0]
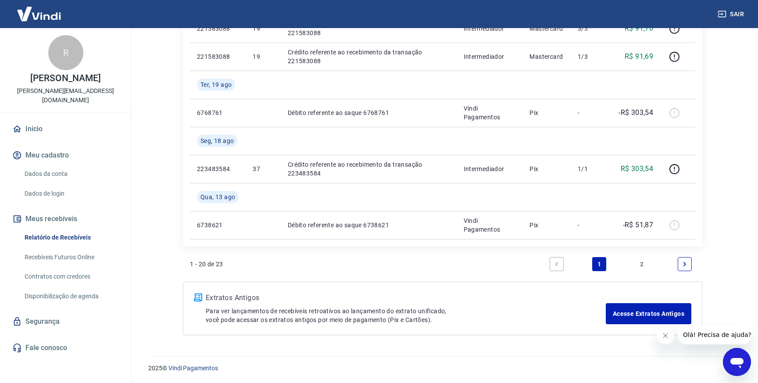
click at [688, 266] on link "Next page" at bounding box center [685, 264] width 14 height 14
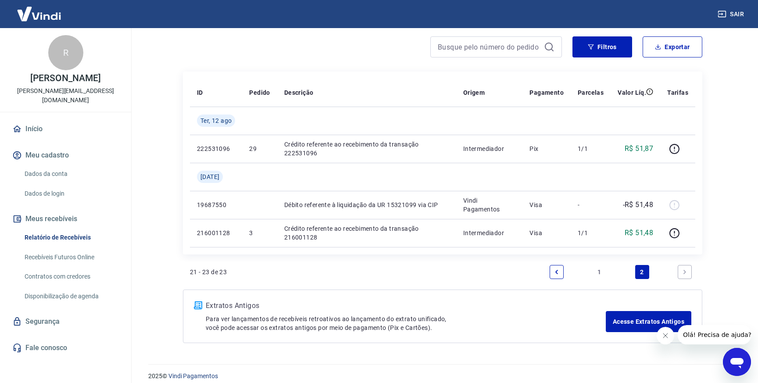
scroll to position [81, 0]
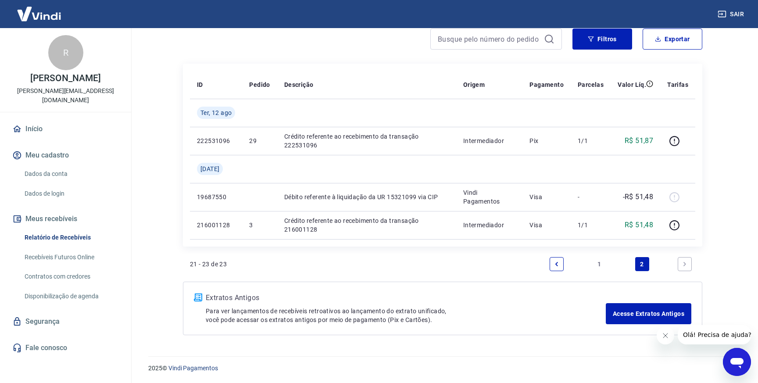
click at [554, 265] on icon "Previous page" at bounding box center [557, 264] width 6 height 6
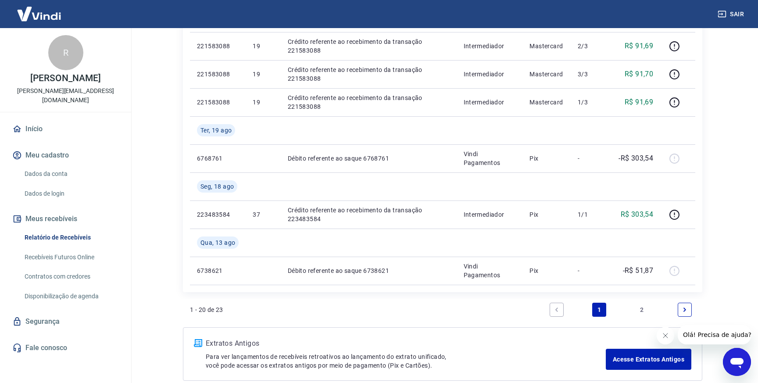
scroll to position [614, 0]
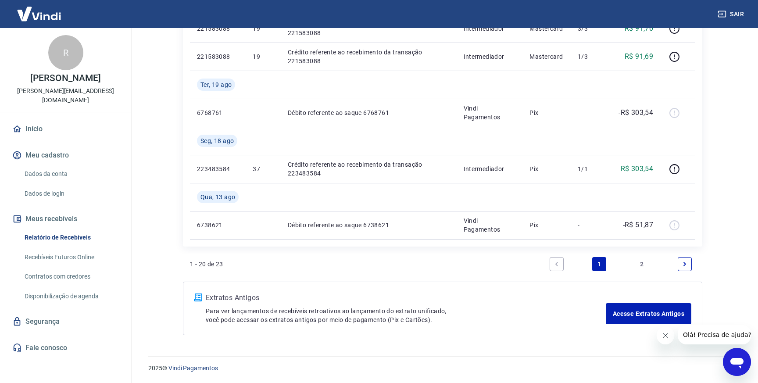
click at [77, 248] on link "Recebíveis Futuros Online" at bounding box center [71, 257] width 100 height 18
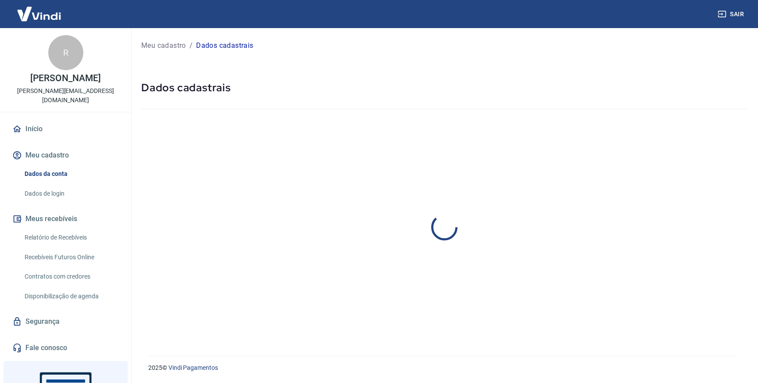
select select "PR"
select select "business"
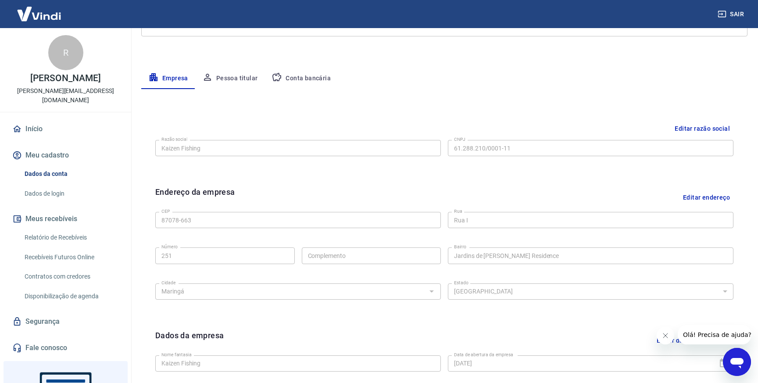
scroll to position [134, 0]
click at [315, 81] on button "Conta bancária" at bounding box center [301, 77] width 73 height 21
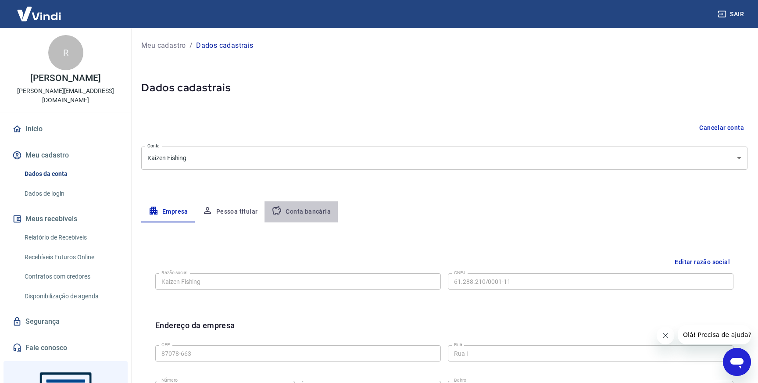
select select "1"
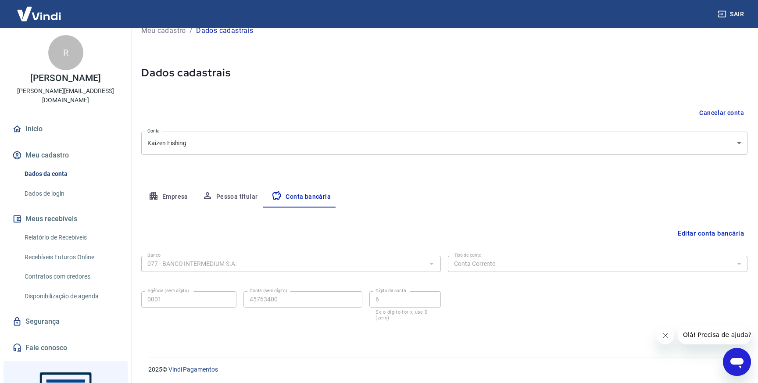
scroll to position [17, 0]
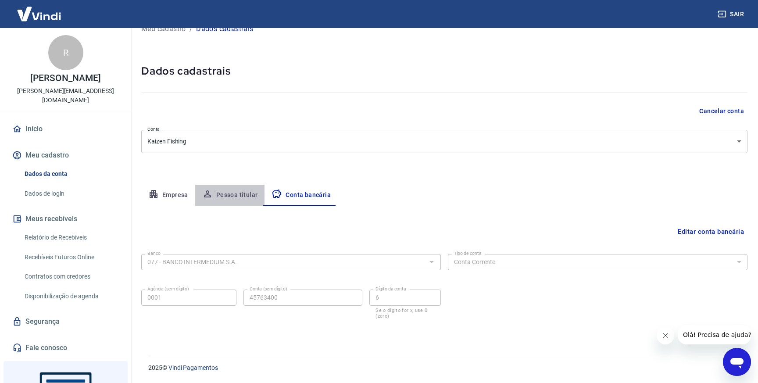
click at [242, 201] on button "Pessoa titular" at bounding box center [230, 195] width 70 height 21
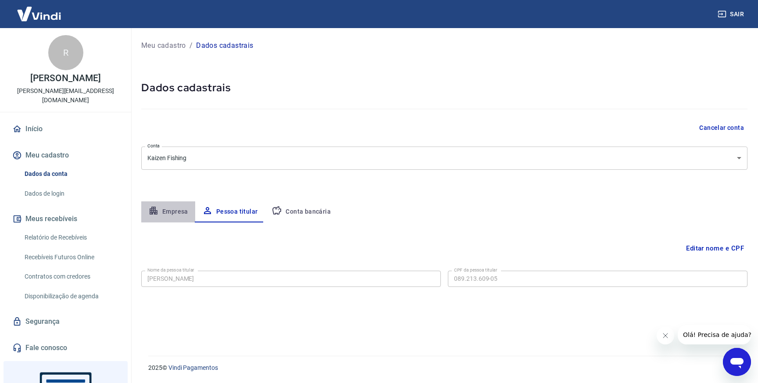
click at [157, 211] on icon "button" at bounding box center [154, 211] width 8 height 8
select select "PR"
select select "business"
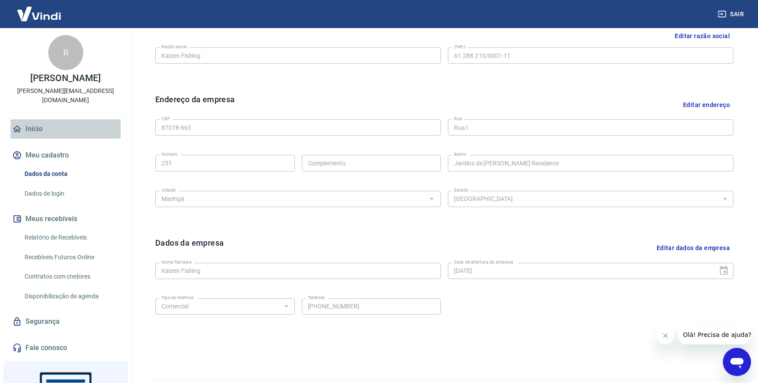
click at [63, 122] on link "Início" at bounding box center [66, 128] width 110 height 19
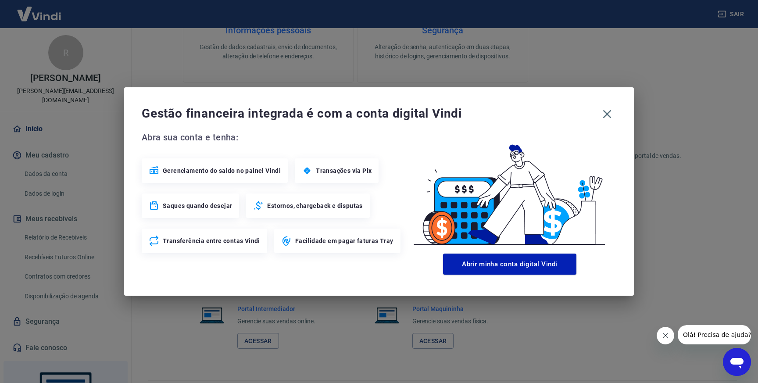
click at [250, 168] on span "Gerenciamento do saldo no painel Vindi" at bounding box center [222, 170] width 118 height 9
click at [240, 168] on span "Gerenciamento do saldo no painel Vindi" at bounding box center [222, 170] width 118 height 9
click at [614, 115] on button "button" at bounding box center [607, 114] width 18 height 18
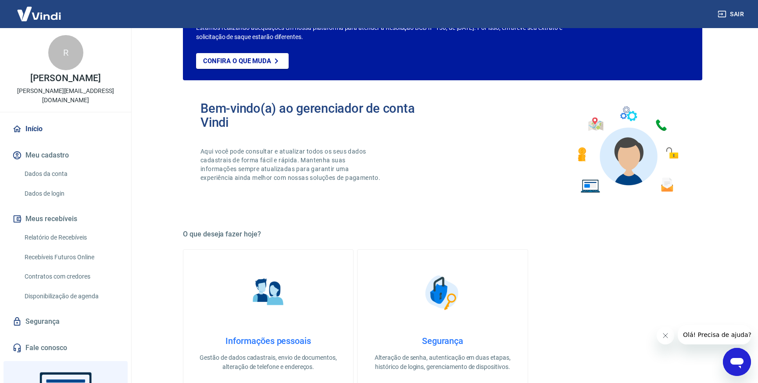
scroll to position [0, 0]
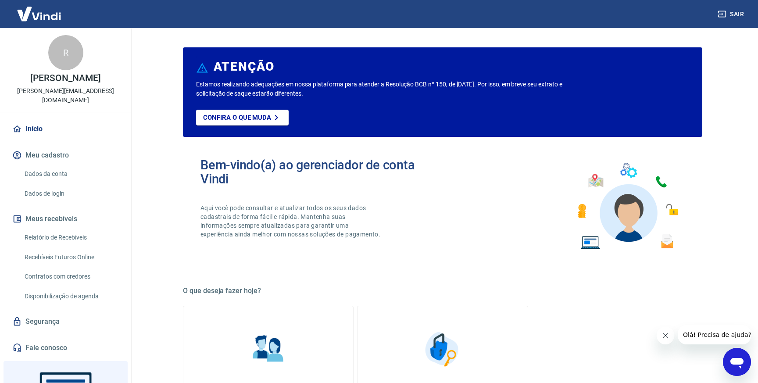
click at [53, 76] on p "[PERSON_NAME]" at bounding box center [65, 78] width 70 height 9
click at [233, 119] on p "Confira o que muda" at bounding box center [237, 118] width 68 height 8
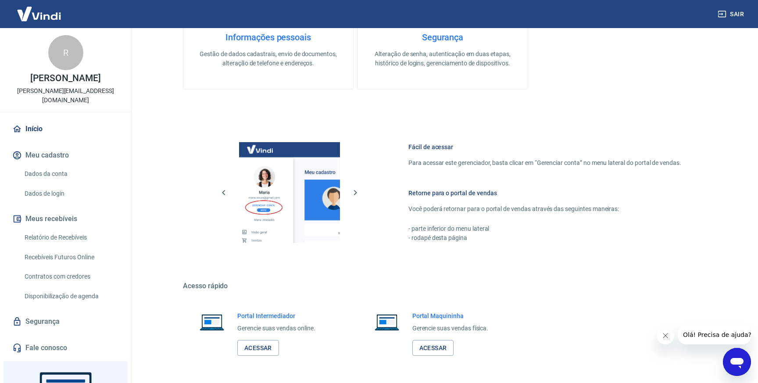
scroll to position [392, 0]
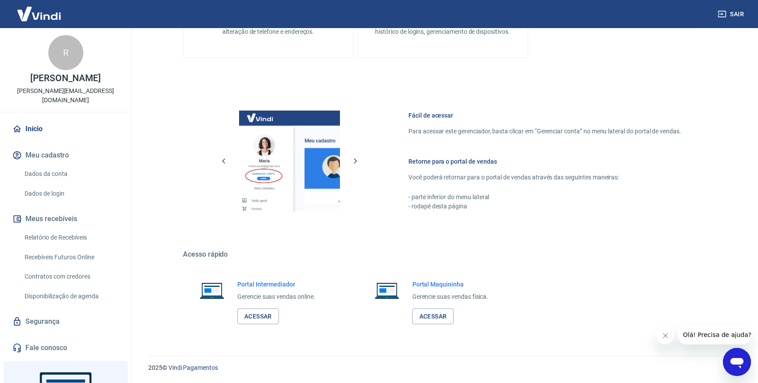
click at [69, 165] on link "Dados da conta" at bounding box center [71, 174] width 100 height 18
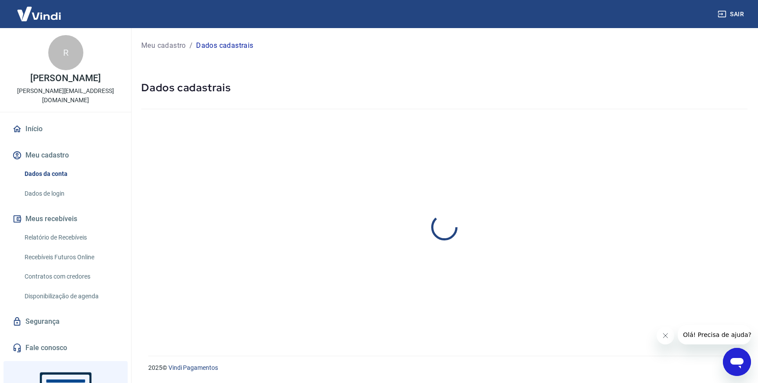
select select "PR"
select select "business"
